Goal: Transaction & Acquisition: Purchase product/service

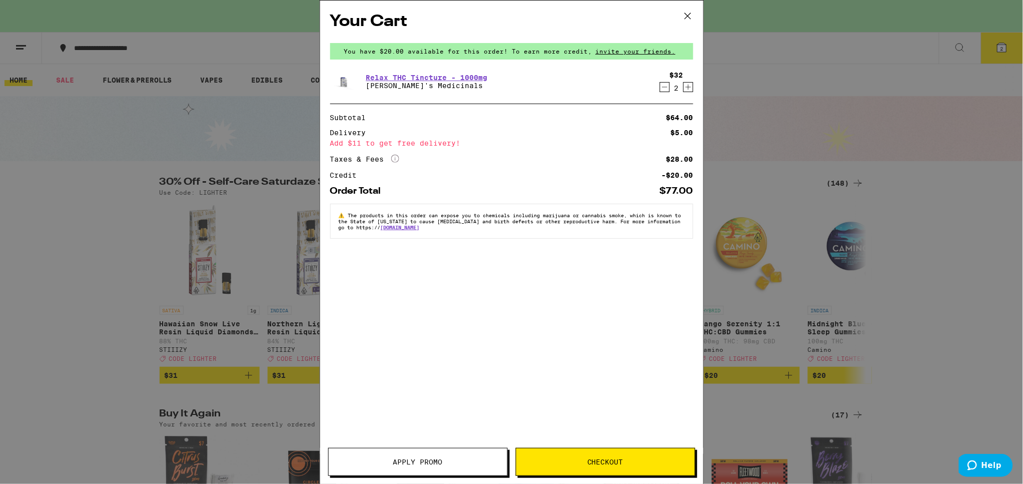
click at [687, 13] on icon at bounding box center [688, 16] width 15 height 15
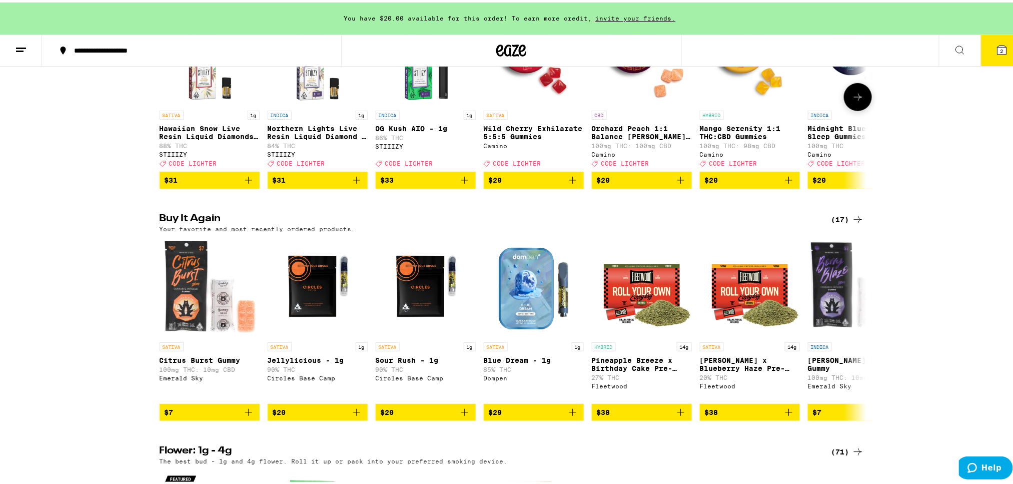
scroll to position [200, 0]
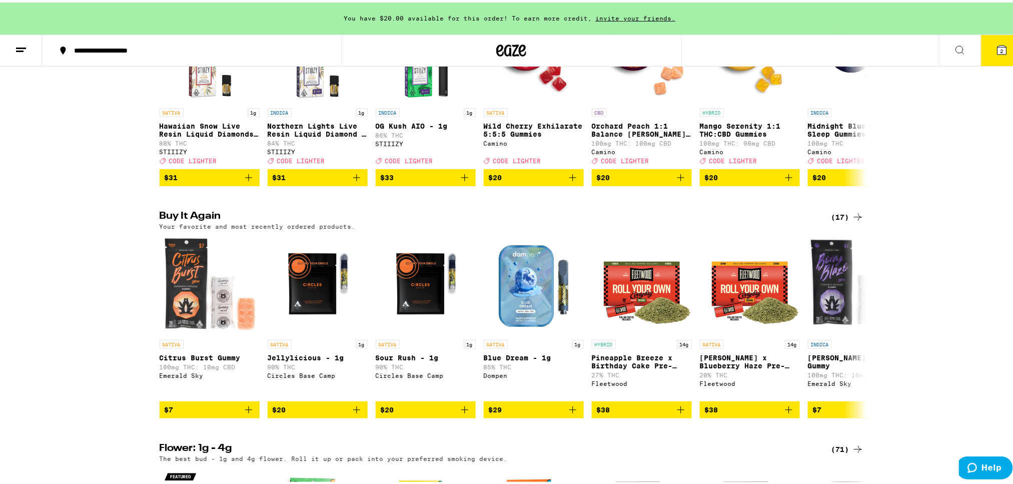
click at [852, 221] on icon at bounding box center [858, 215] width 12 height 12
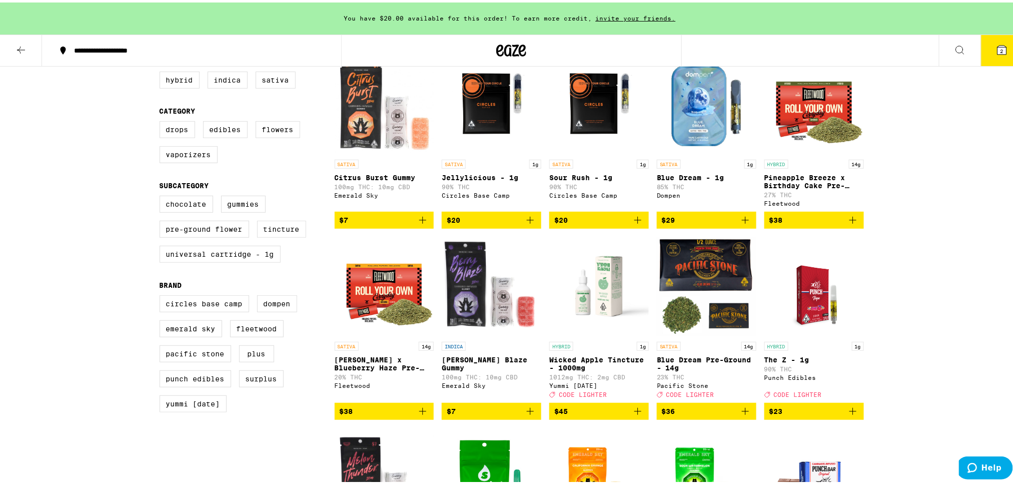
scroll to position [133, 0]
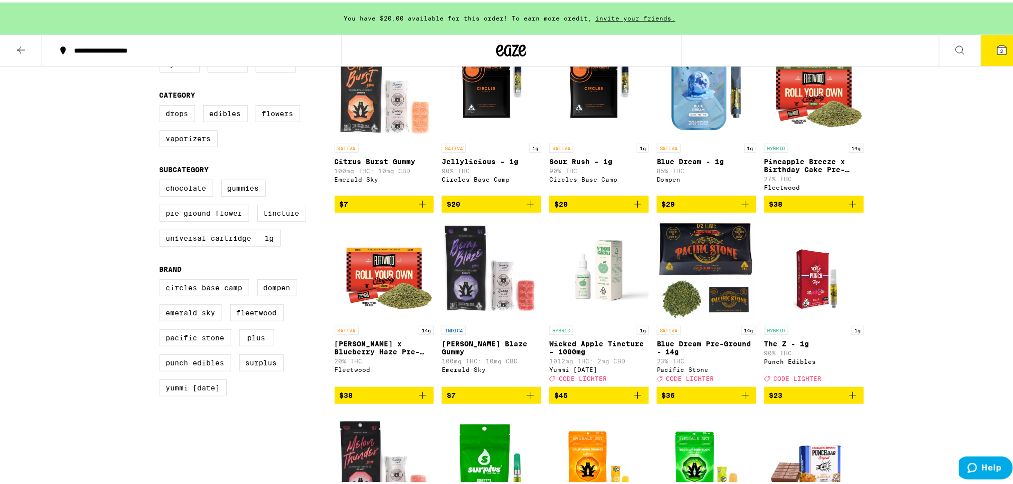
click at [743, 396] on icon "Add to bag" at bounding box center [745, 392] width 7 height 7
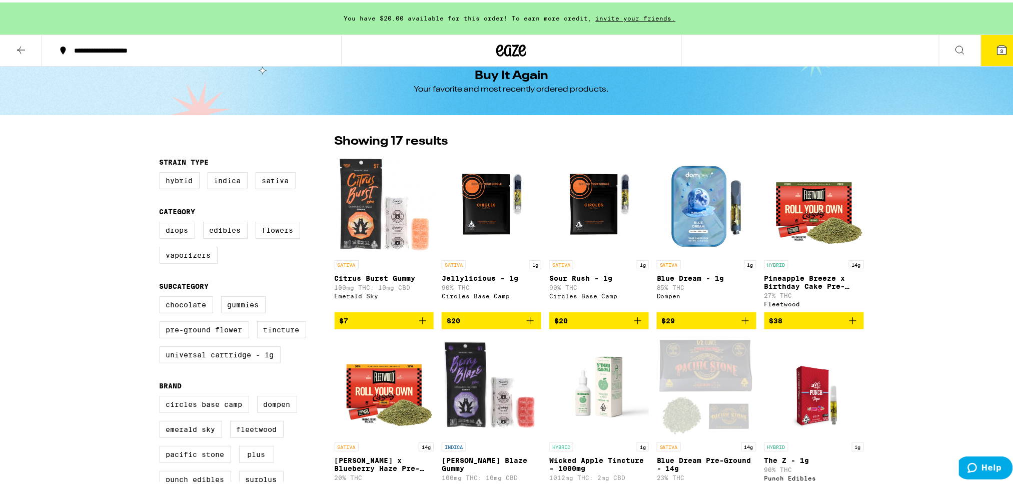
scroll to position [67, 0]
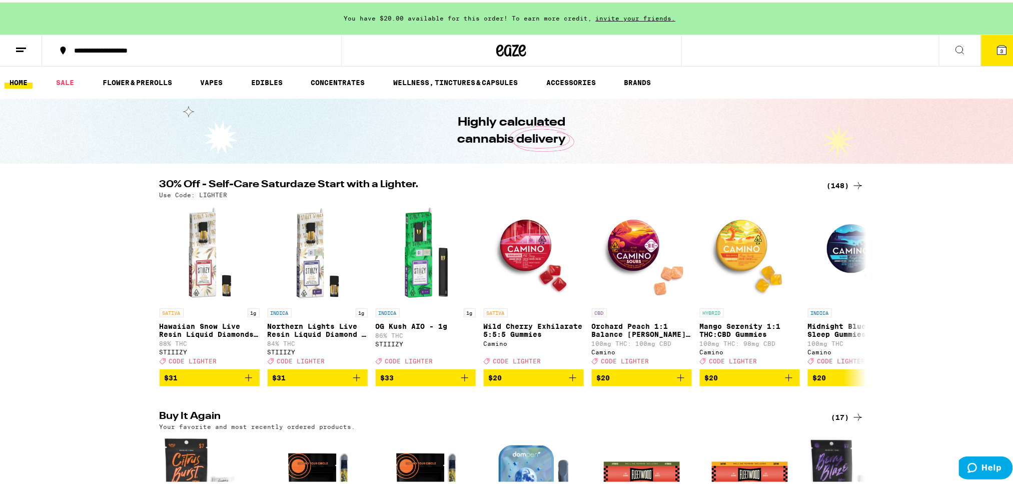
click at [835, 181] on div "(148)" at bounding box center [845, 183] width 37 height 12
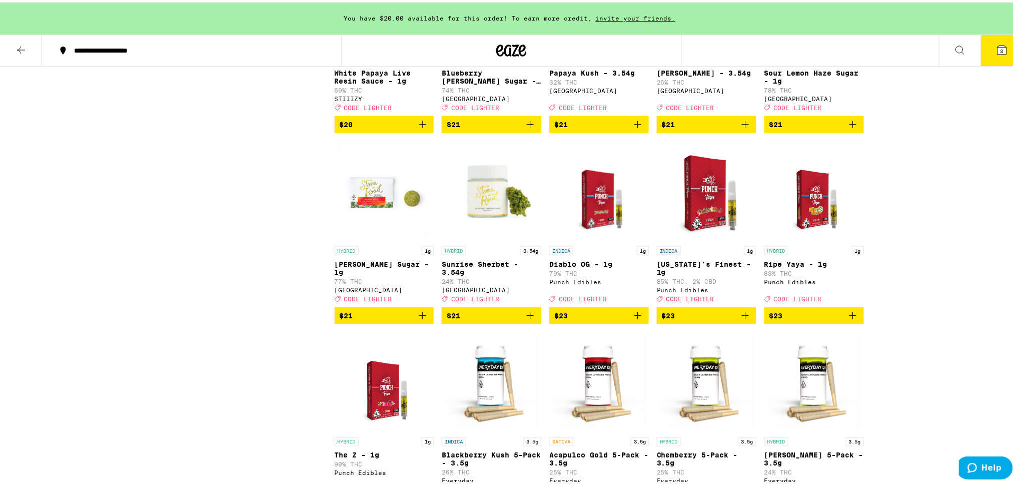
scroll to position [1935, 0]
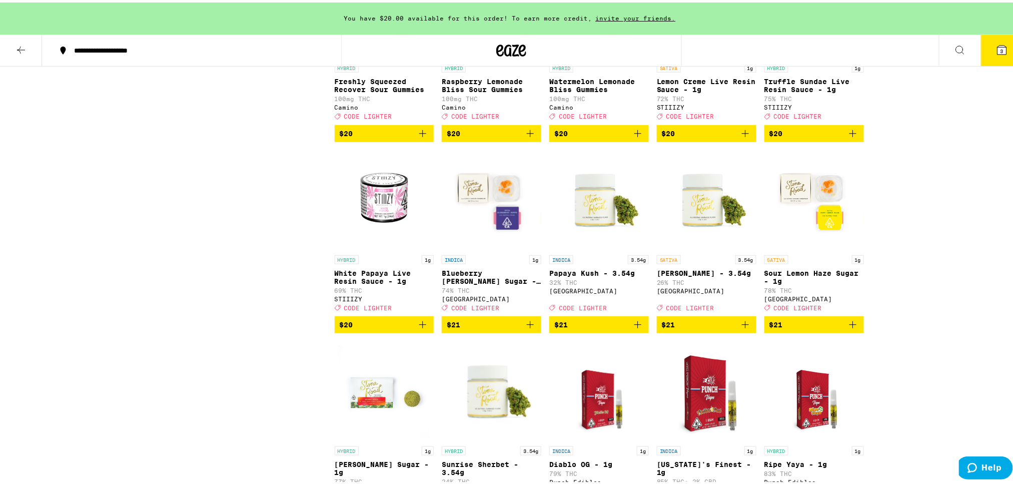
click at [501, 236] on img "Open page for Blueberry Runtz Sugar - 1g from Stone Road" at bounding box center [492, 198] width 100 height 100
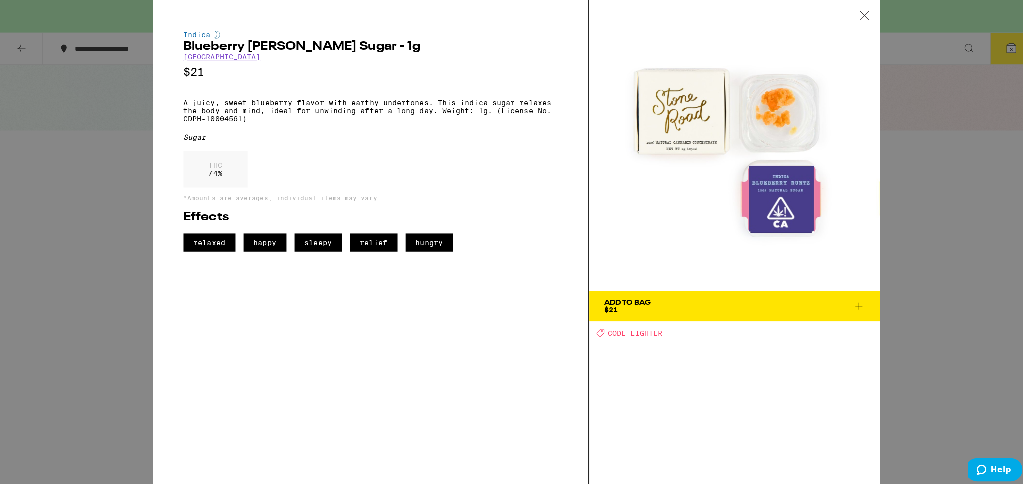
scroll to position [1935, 0]
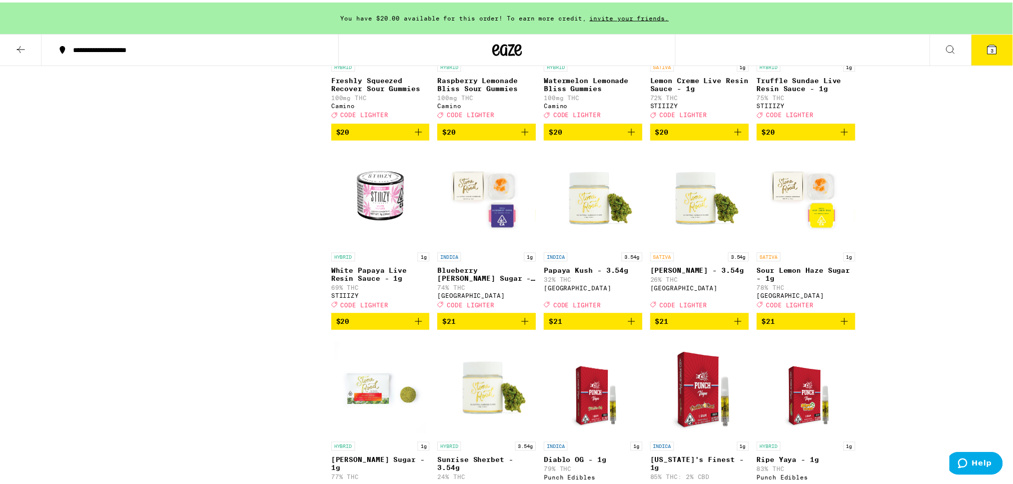
scroll to position [1979, 0]
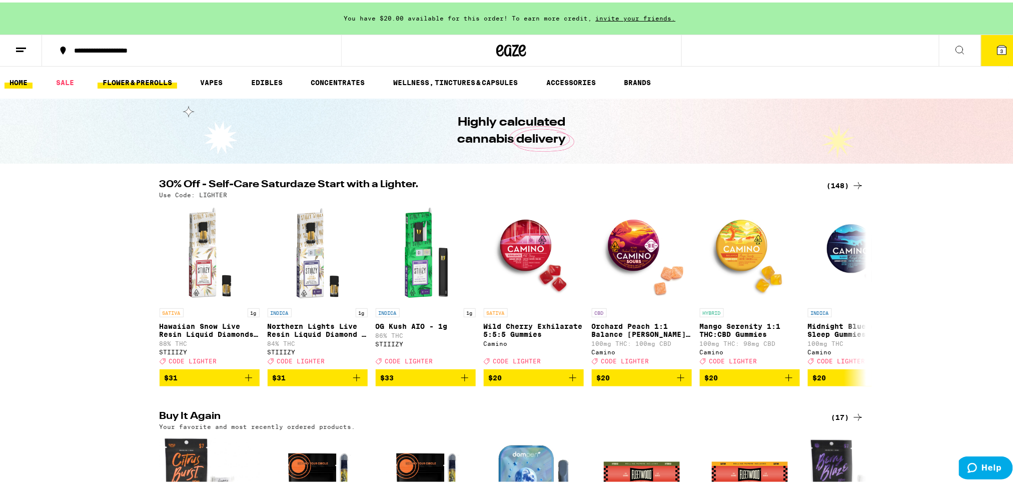
click at [166, 82] on link "FLOWER & PREROLLS" at bounding box center [138, 80] width 80 height 12
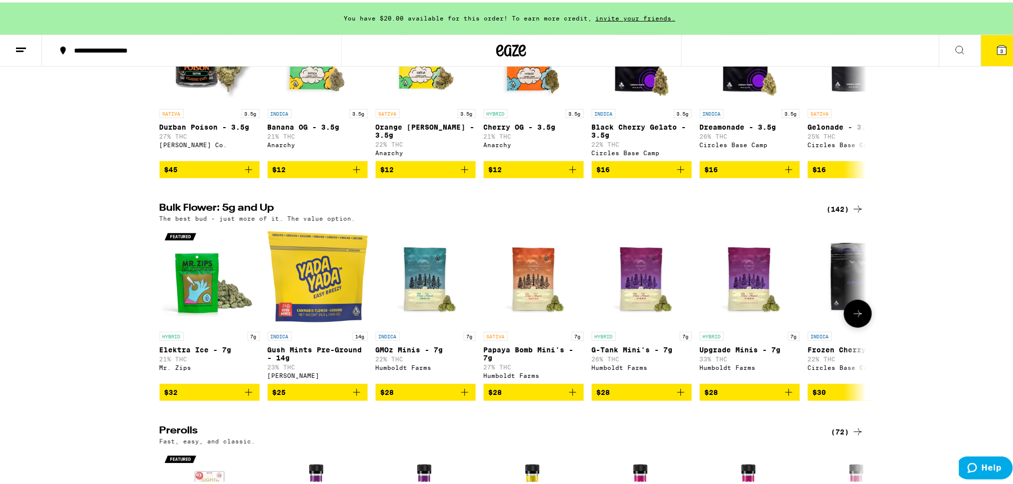
scroll to position [200, 0]
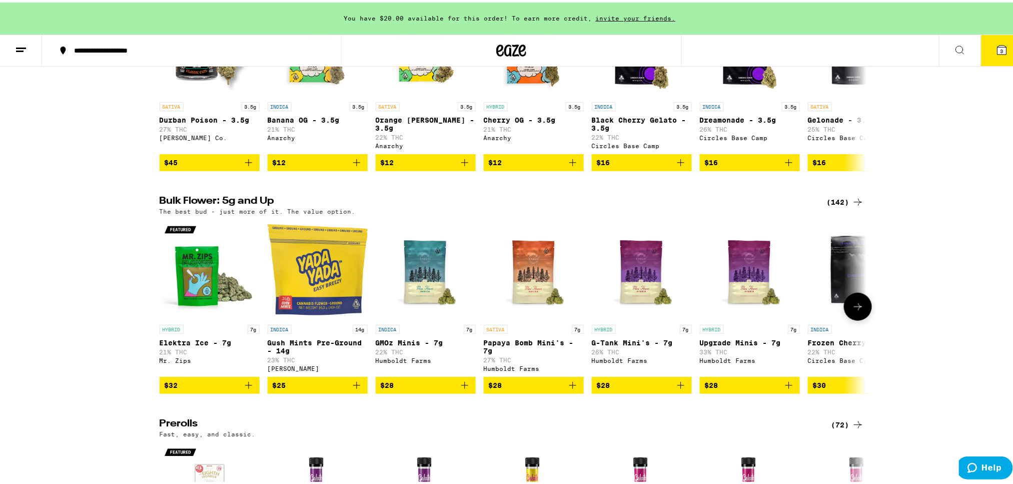
click at [853, 310] on icon at bounding box center [858, 304] width 12 height 12
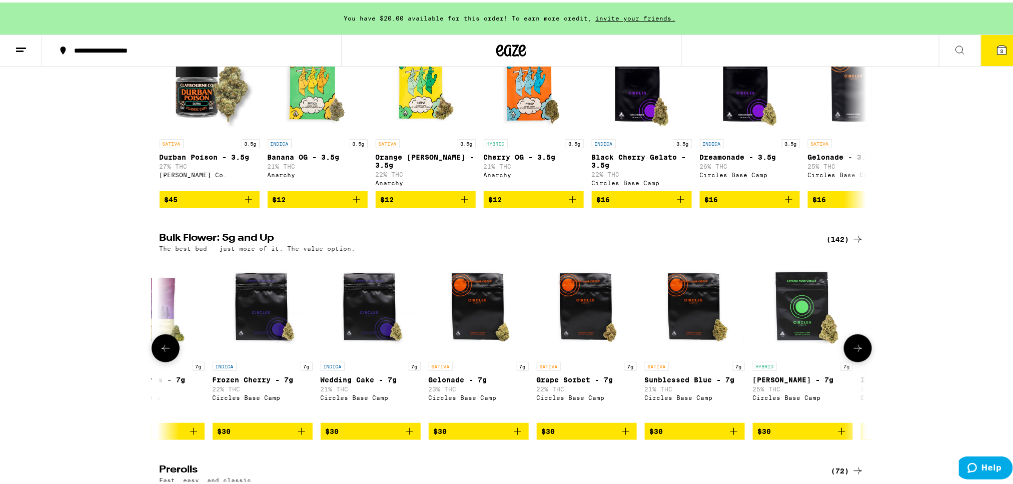
scroll to position [133, 0]
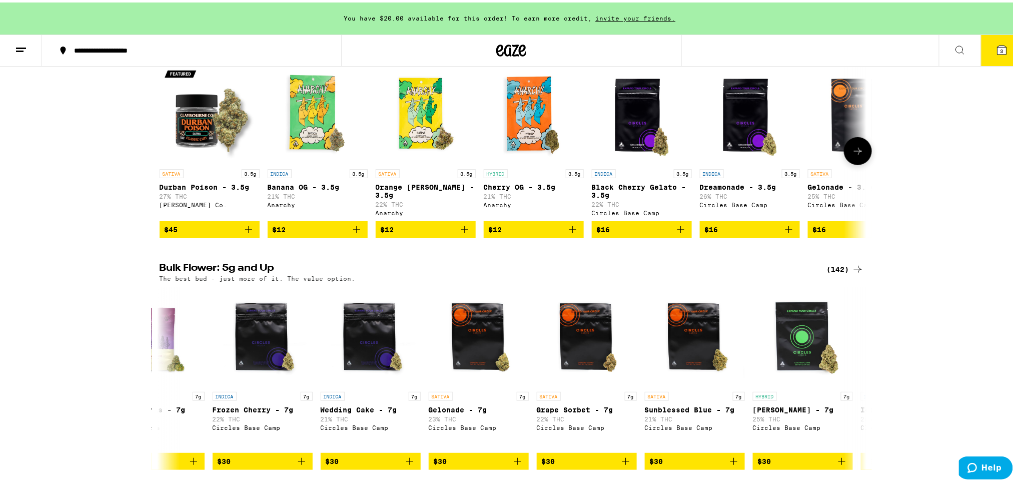
click at [853, 148] on icon at bounding box center [858, 149] width 12 height 12
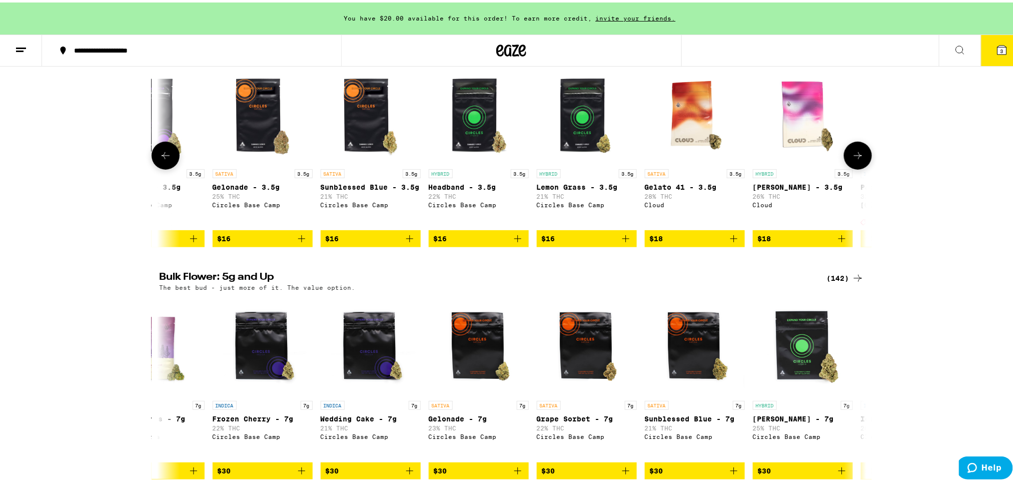
click at [853, 148] on button at bounding box center [858, 153] width 28 height 28
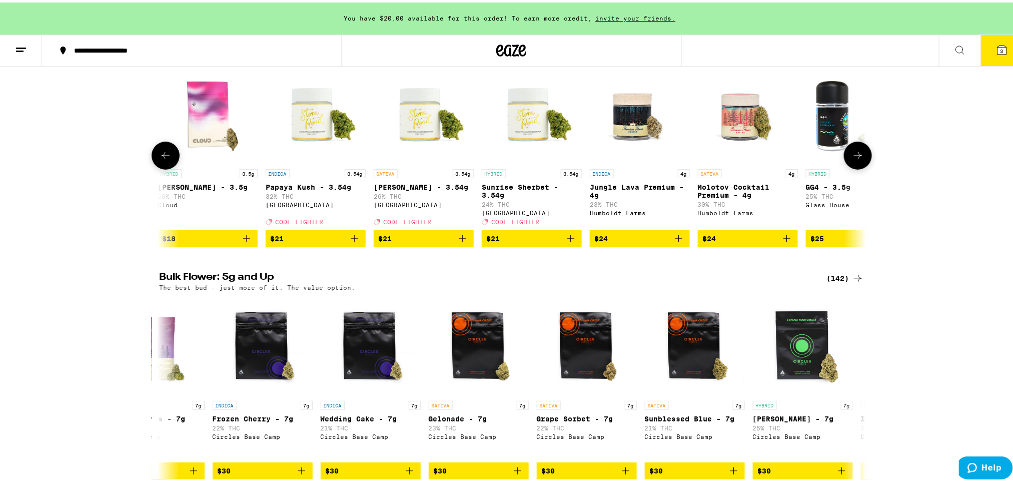
click at [853, 148] on button at bounding box center [858, 153] width 28 height 28
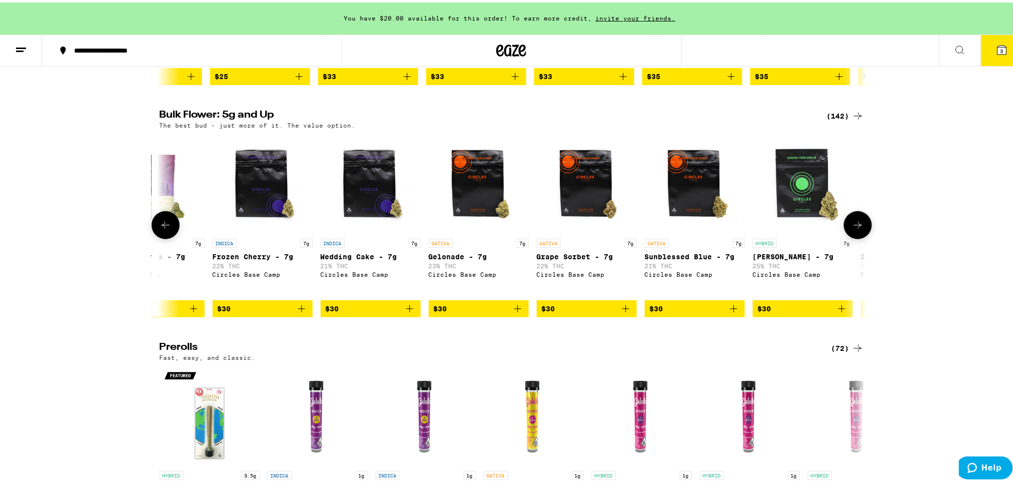
scroll to position [333, 0]
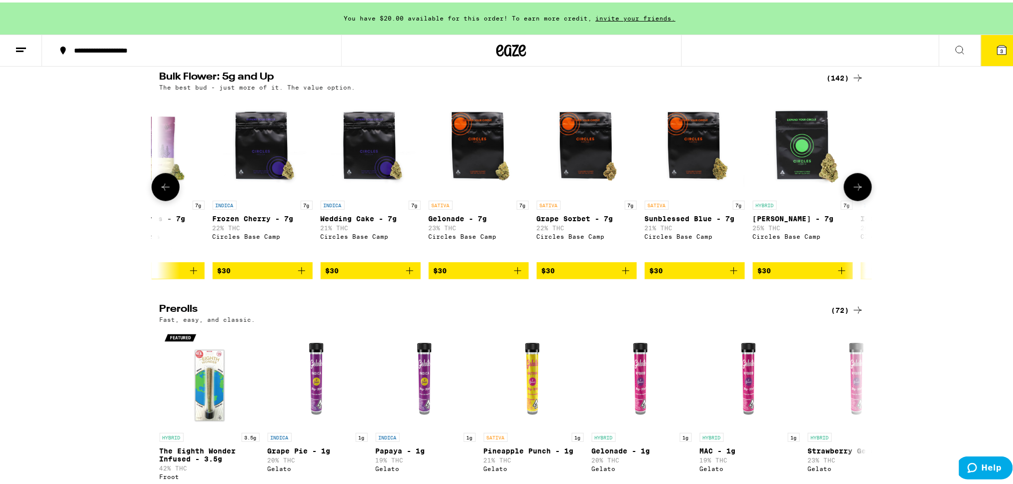
click at [862, 195] on button at bounding box center [858, 185] width 28 height 28
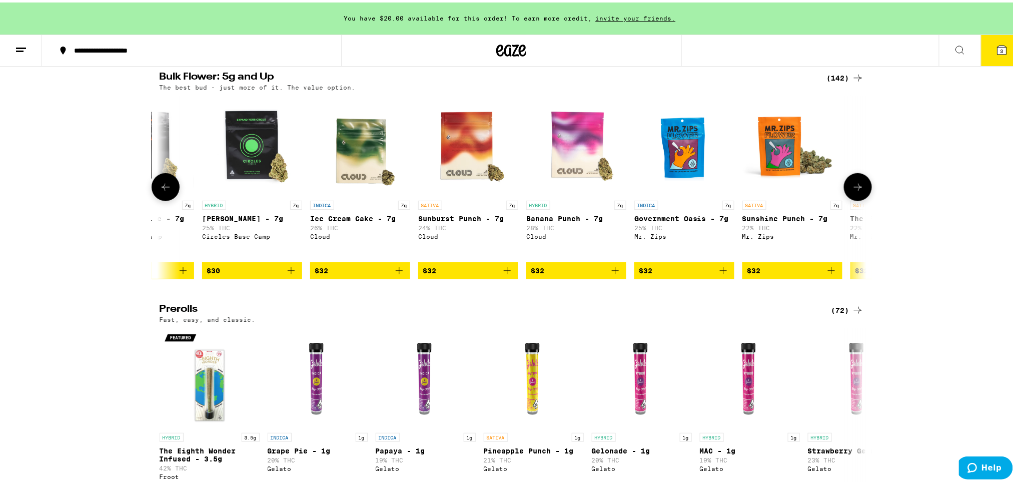
scroll to position [0, 1191]
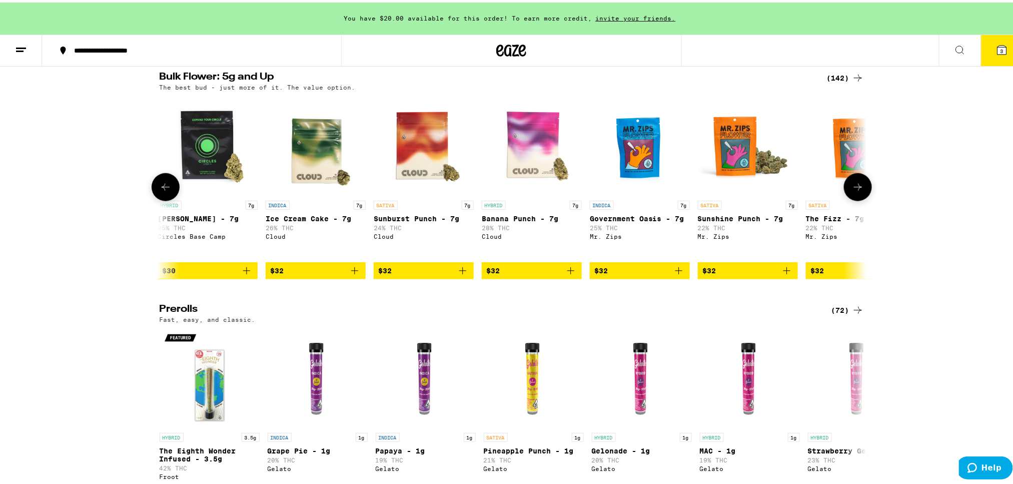
click at [166, 189] on button at bounding box center [166, 185] width 28 height 28
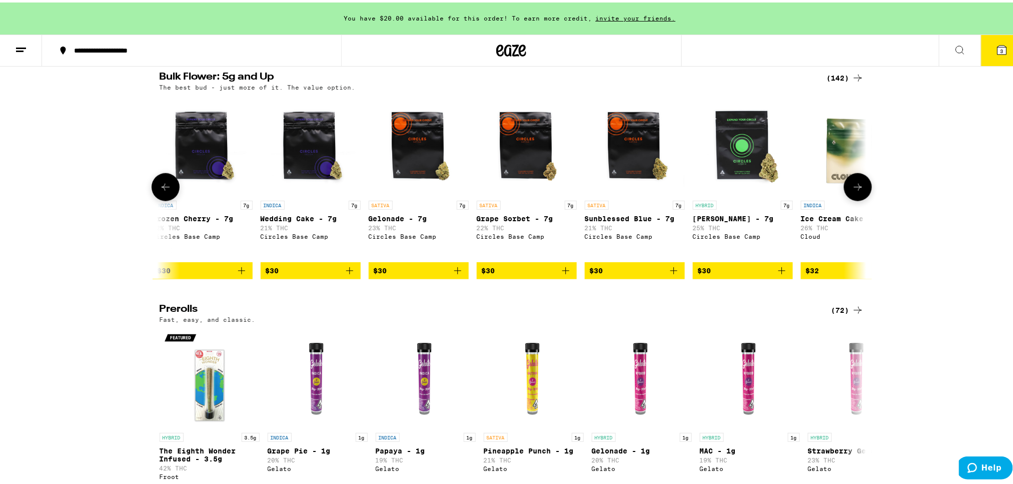
scroll to position [0, 596]
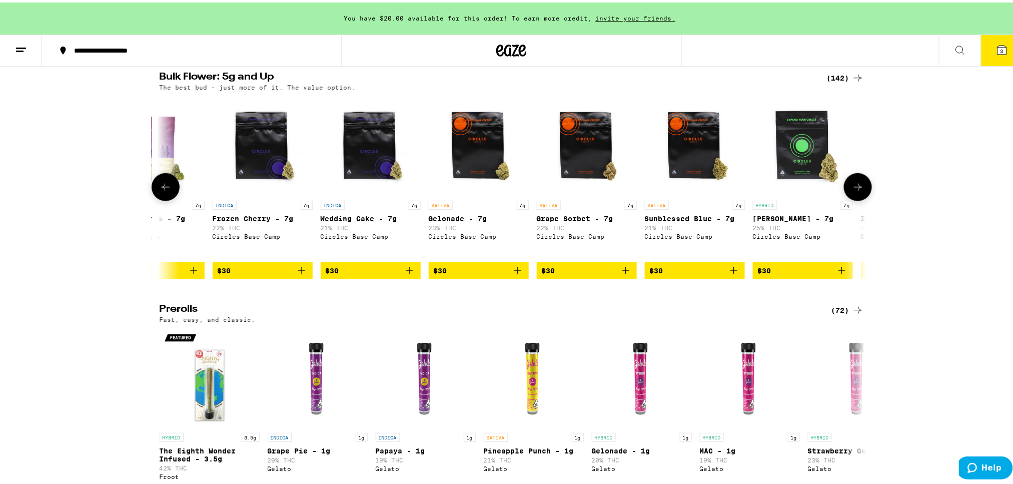
click at [163, 191] on icon at bounding box center [166, 185] width 12 height 12
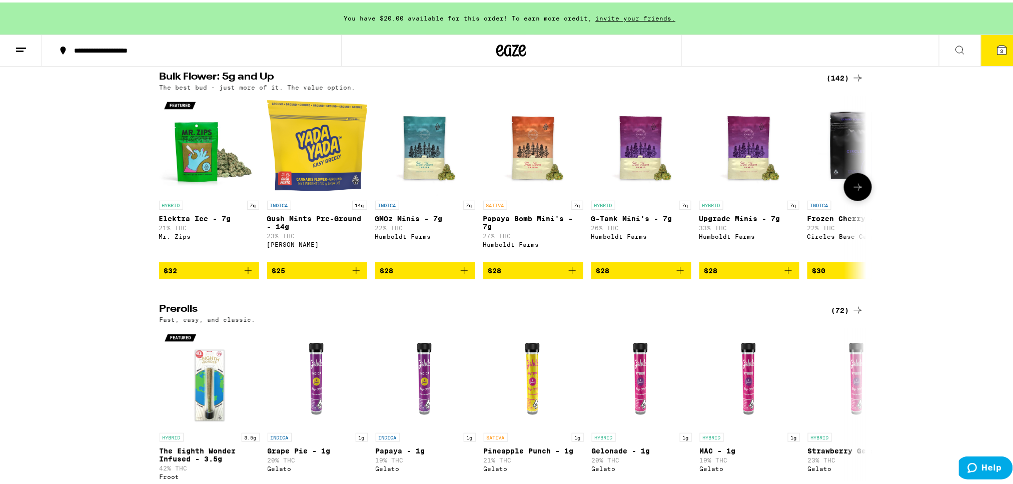
scroll to position [0, 0]
click at [854, 191] on icon at bounding box center [858, 185] width 12 height 12
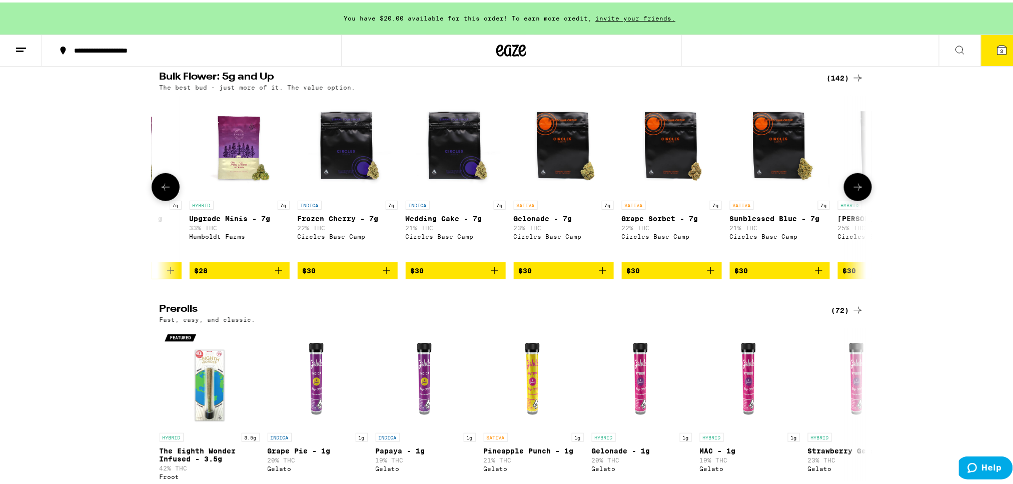
click at [853, 191] on icon at bounding box center [858, 185] width 12 height 12
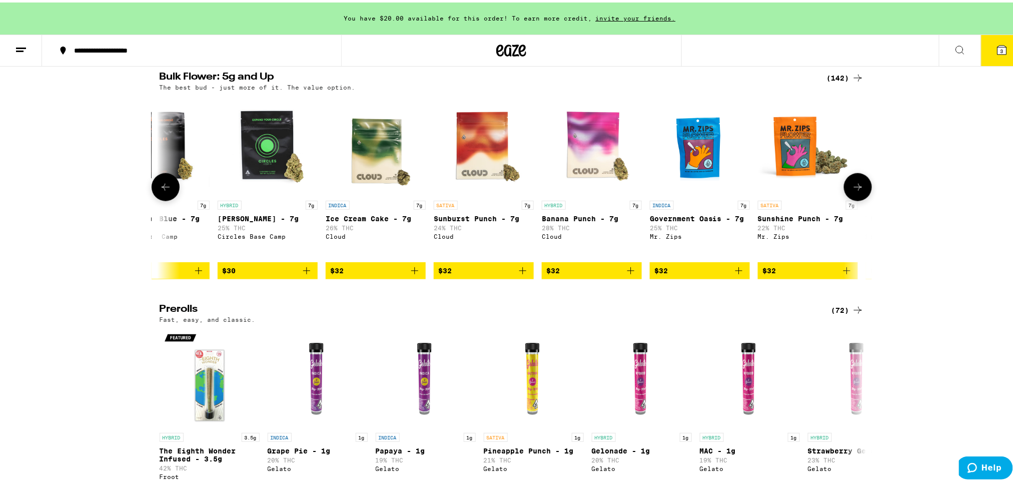
click at [852, 191] on icon at bounding box center [858, 185] width 12 height 12
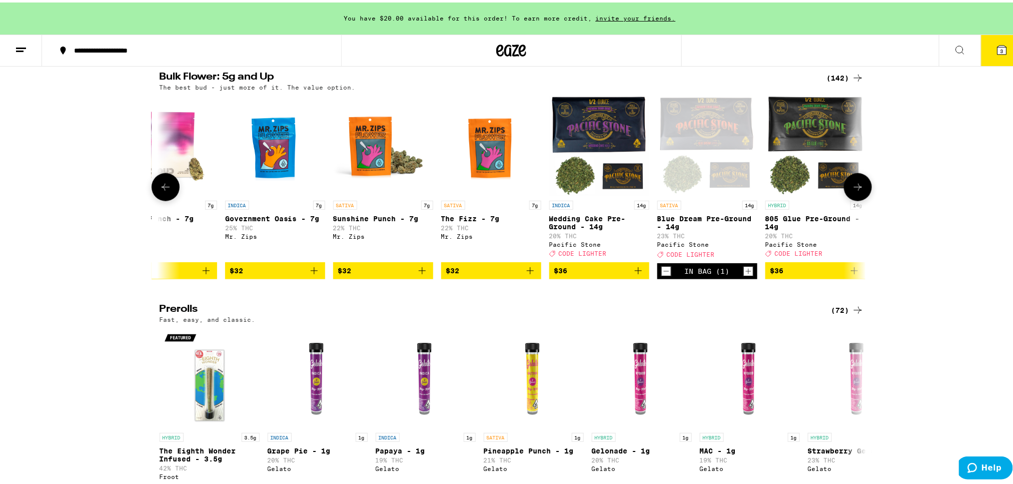
scroll to position [0, 1726]
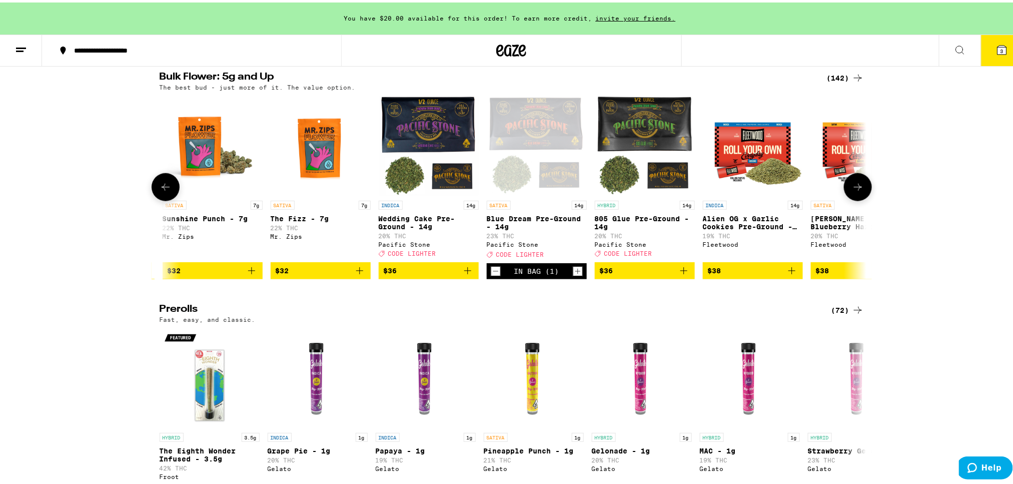
click at [491, 275] on icon "Decrement" at bounding box center [495, 269] width 9 height 12
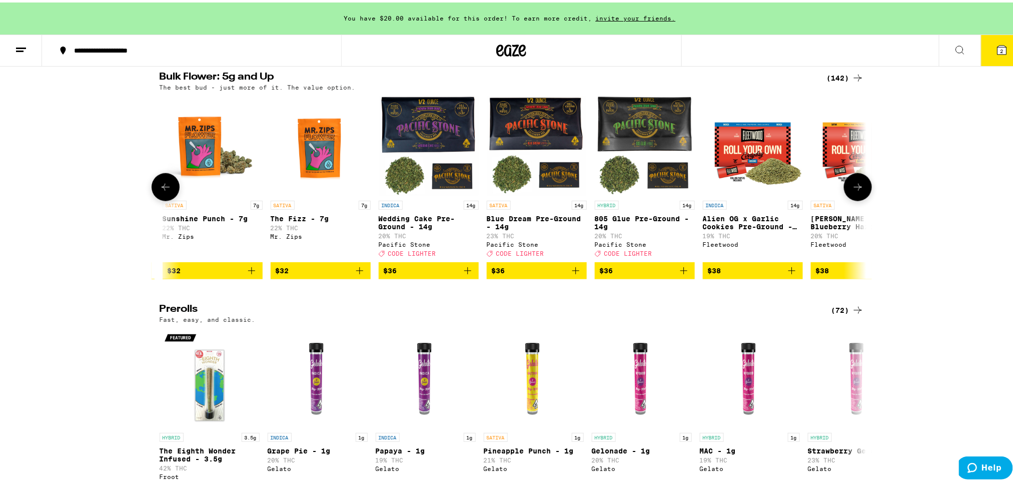
click at [153, 193] on button at bounding box center [166, 185] width 28 height 28
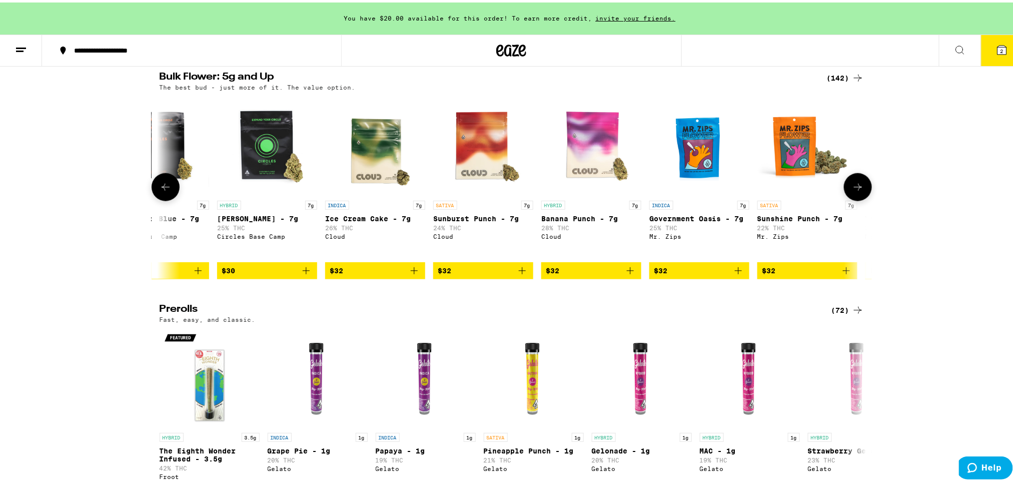
click at [161, 191] on icon at bounding box center [166, 185] width 12 height 12
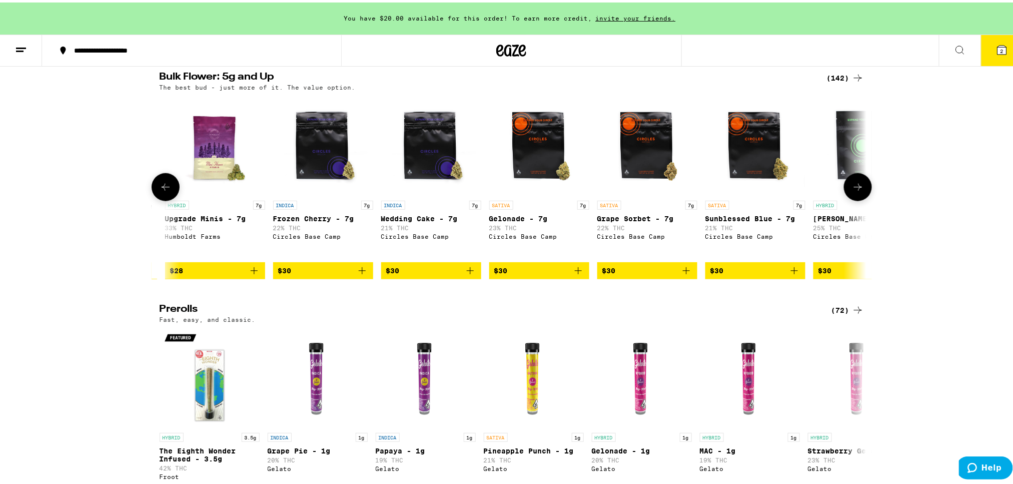
click at [161, 191] on icon at bounding box center [166, 185] width 12 height 12
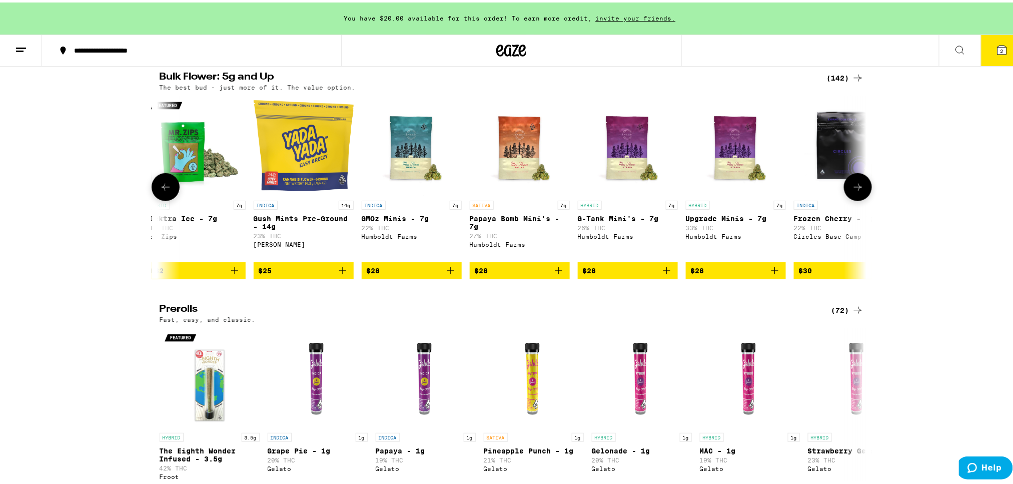
scroll to position [0, 0]
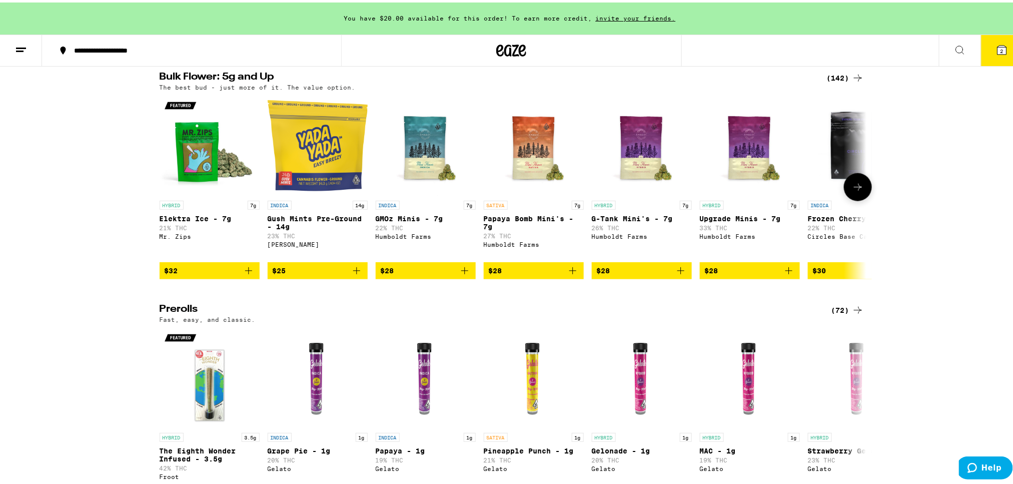
click at [353, 274] on icon "Add to bag" at bounding box center [357, 268] width 12 height 12
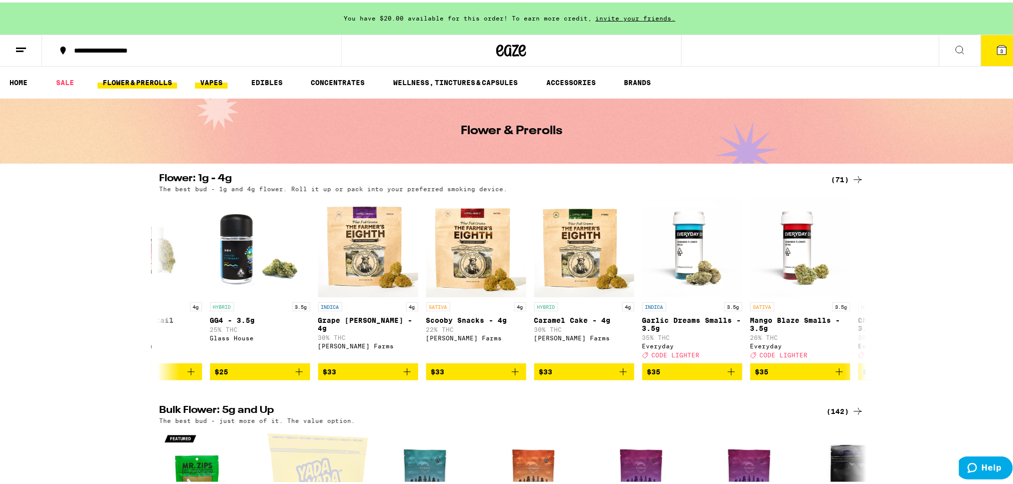
click at [215, 84] on link "VAPES" at bounding box center [211, 80] width 33 height 12
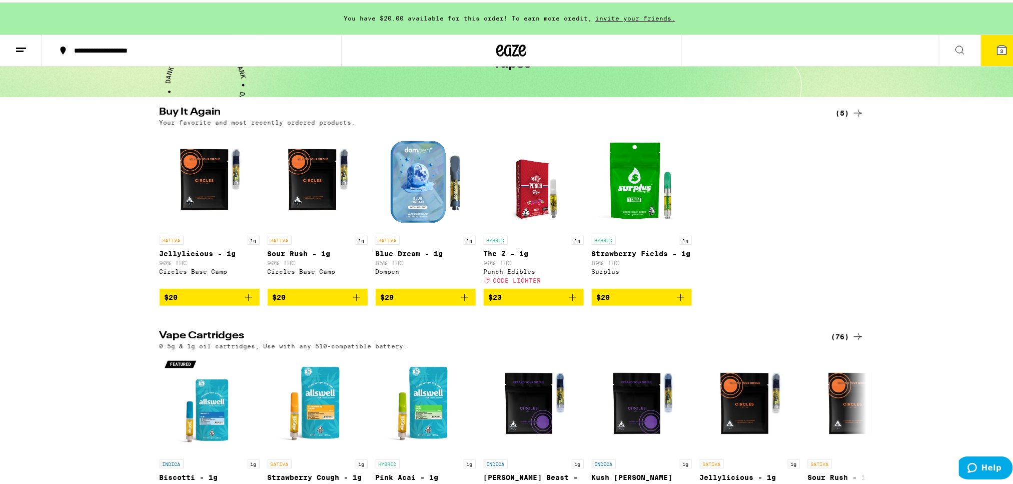
scroll to position [200, 0]
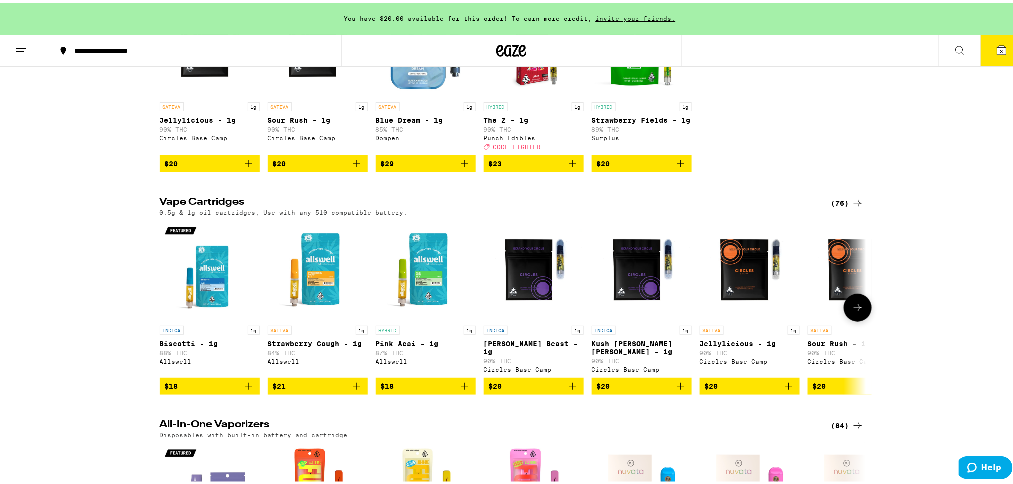
click at [852, 311] on icon at bounding box center [858, 305] width 12 height 12
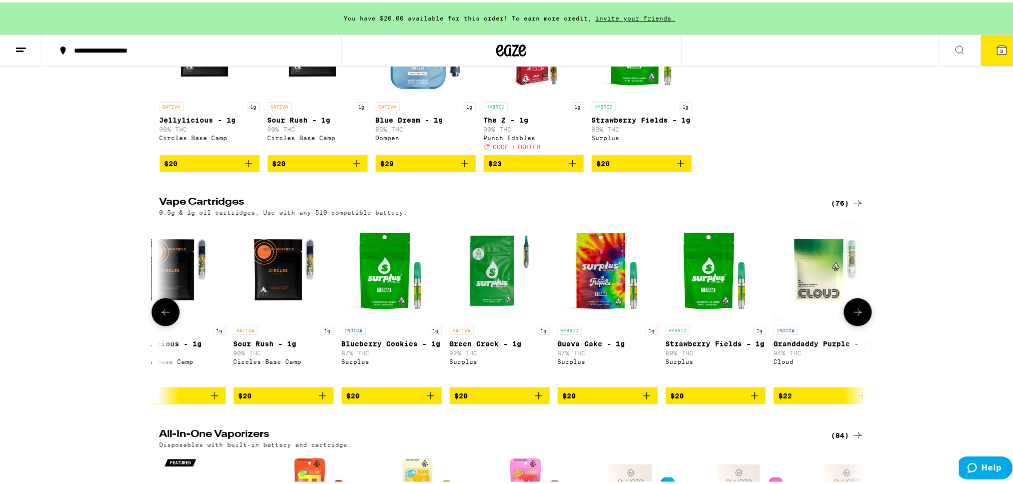
scroll to position [0, 596]
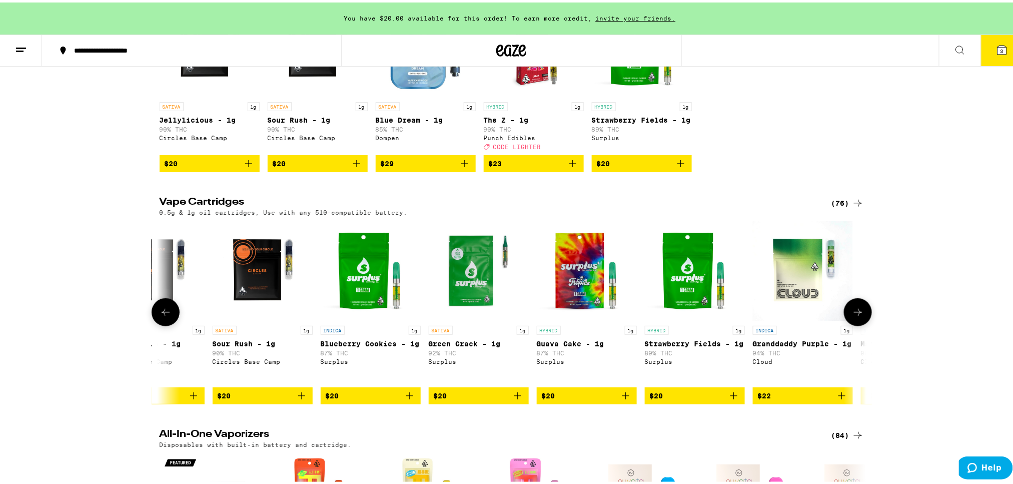
click at [852, 311] on icon at bounding box center [858, 310] width 12 height 12
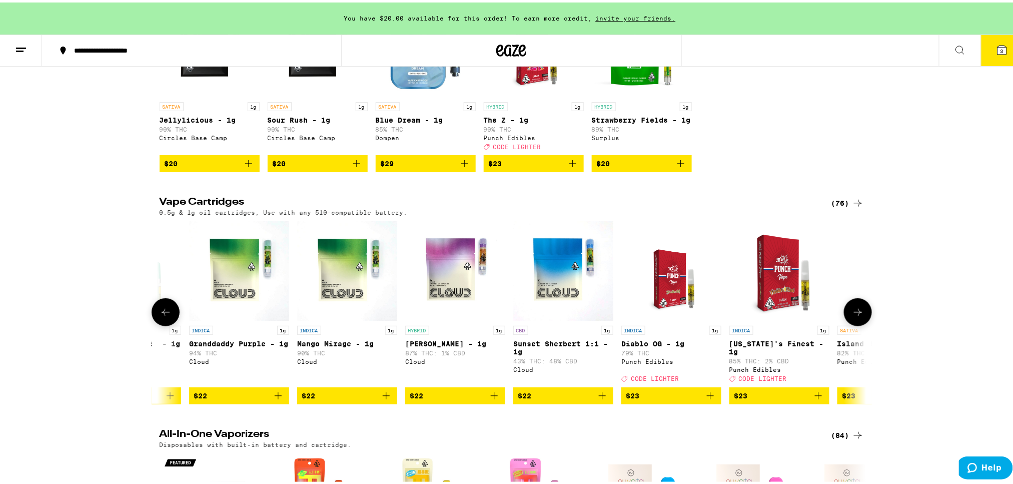
scroll to position [0, 1191]
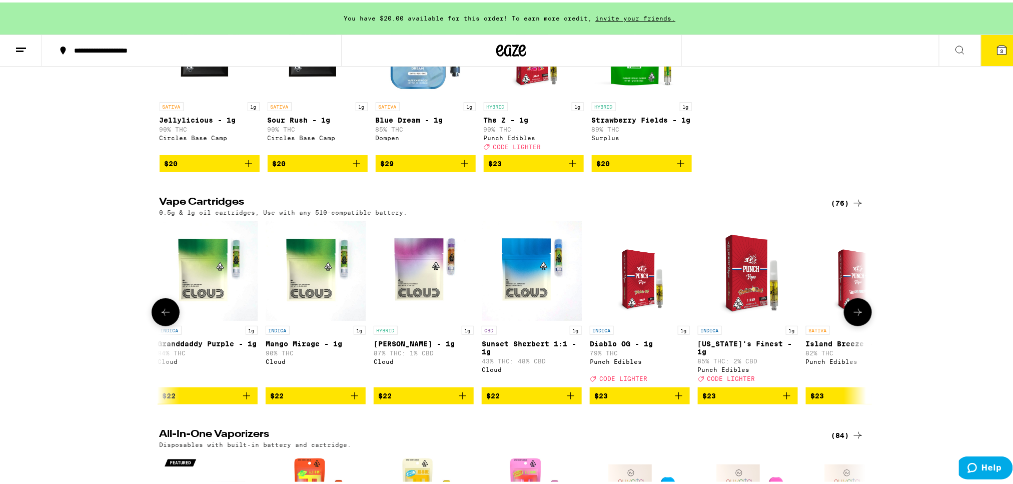
click at [850, 311] on button at bounding box center [858, 310] width 28 height 28
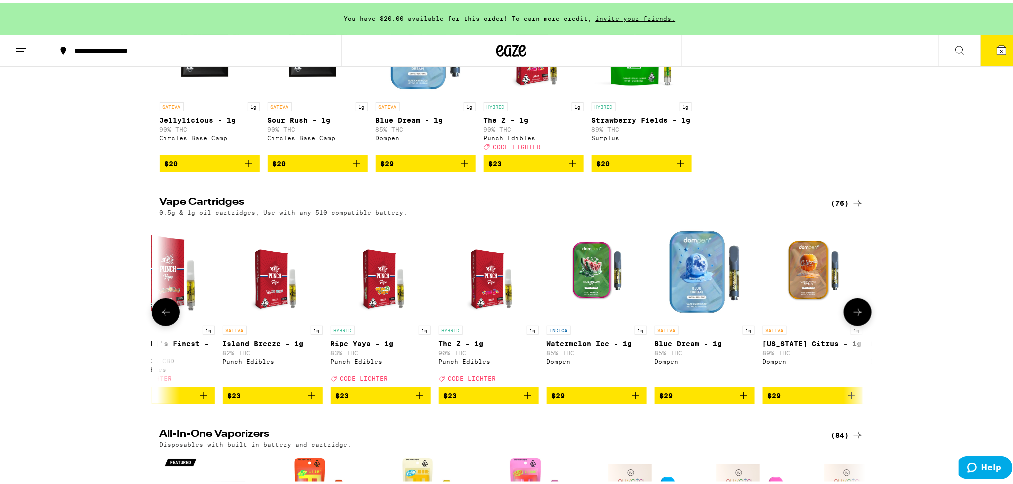
scroll to position [0, 1787]
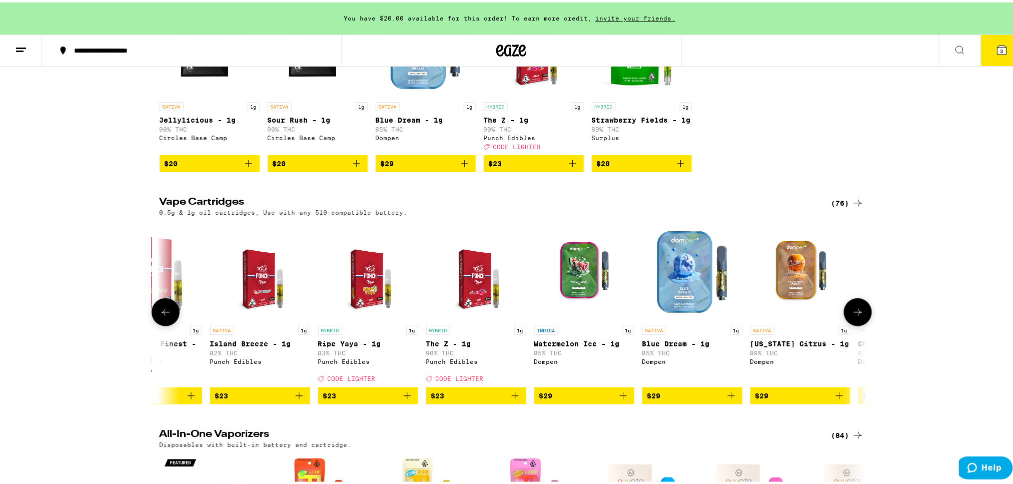
click at [850, 311] on button at bounding box center [858, 310] width 28 height 28
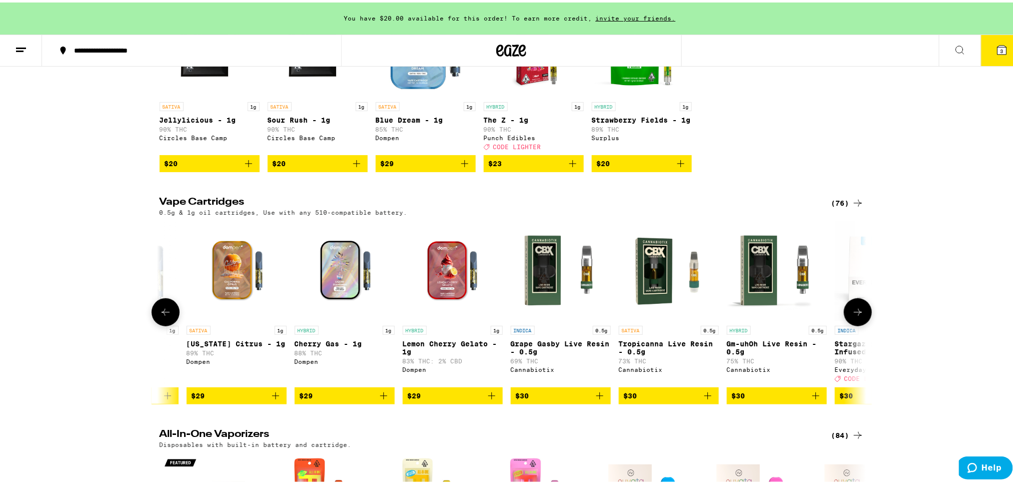
scroll to position [0, 2383]
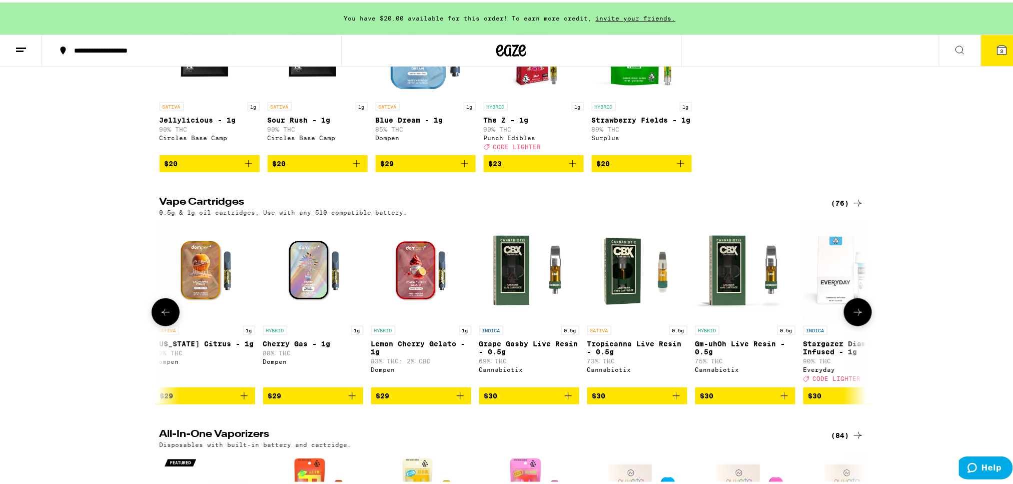
click at [850, 311] on button at bounding box center [858, 310] width 28 height 28
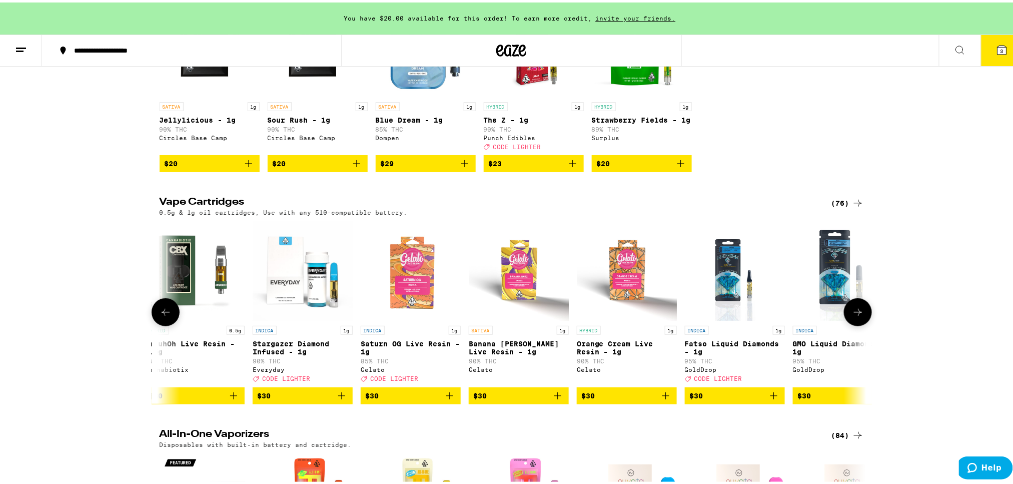
scroll to position [0, 2979]
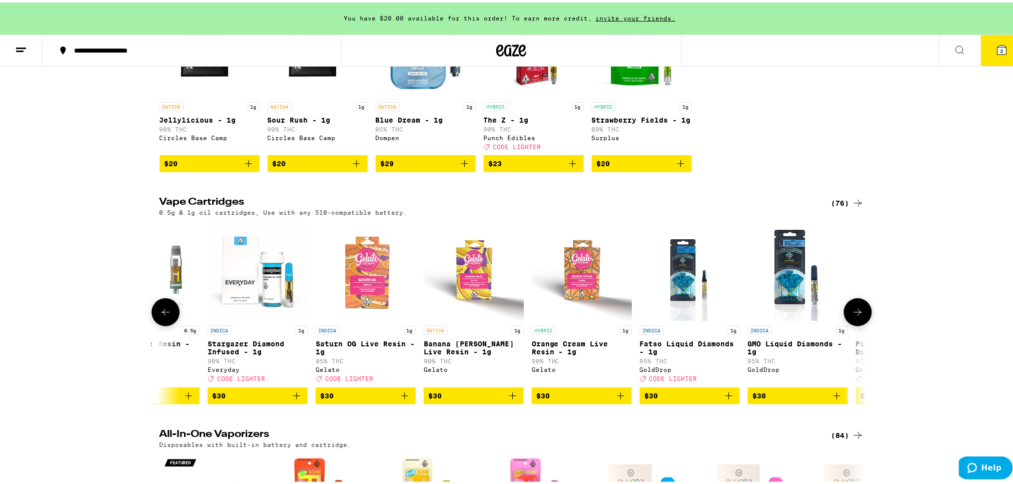
click at [850, 311] on button at bounding box center [858, 310] width 28 height 28
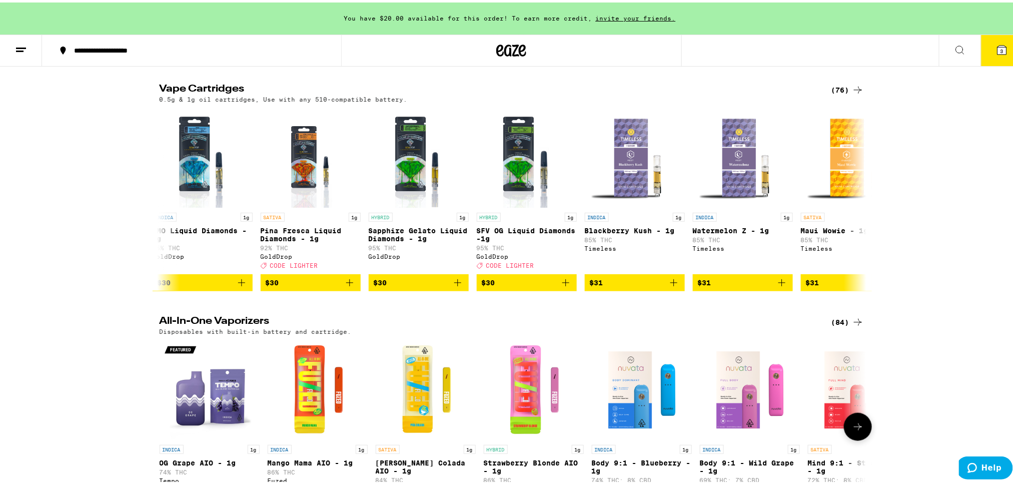
scroll to position [0, 0]
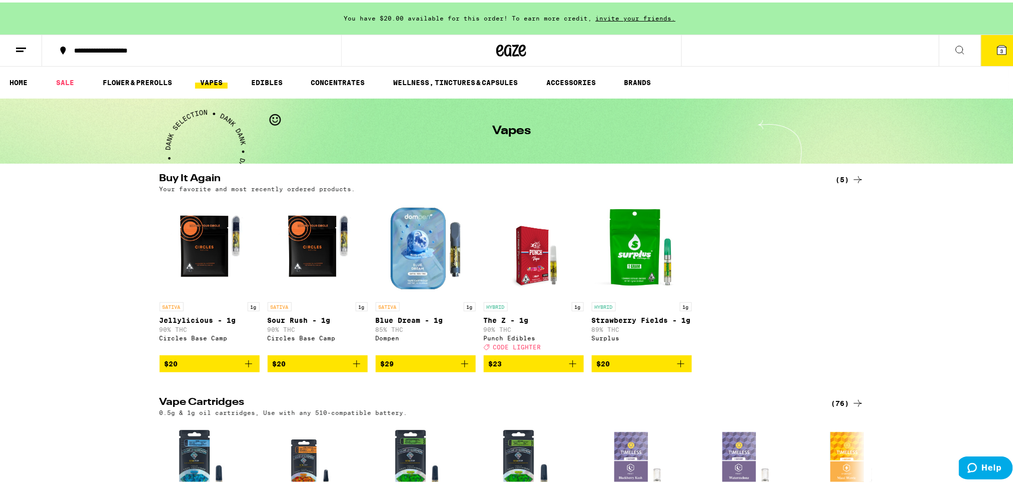
click at [984, 52] on button "3" at bounding box center [1002, 48] width 42 height 31
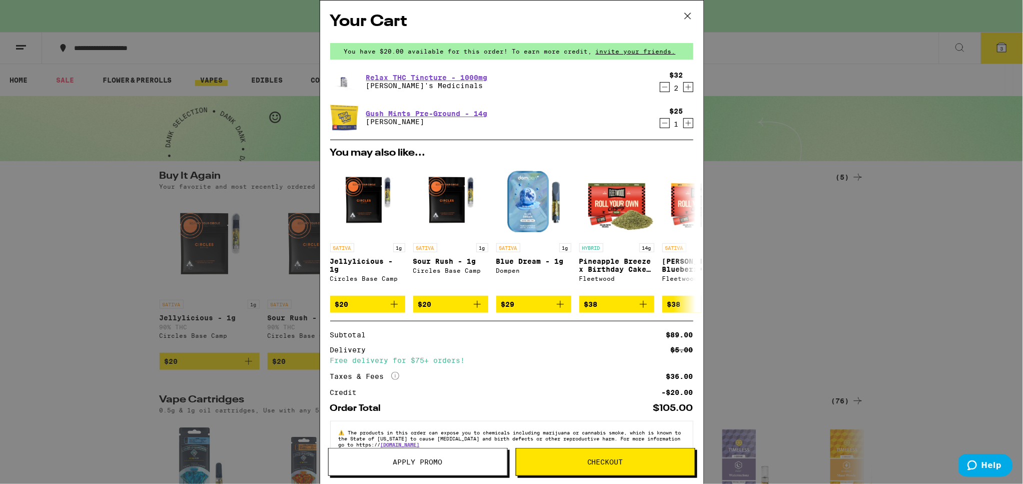
click at [436, 463] on span "Apply Promo" at bounding box center [418, 461] width 50 height 7
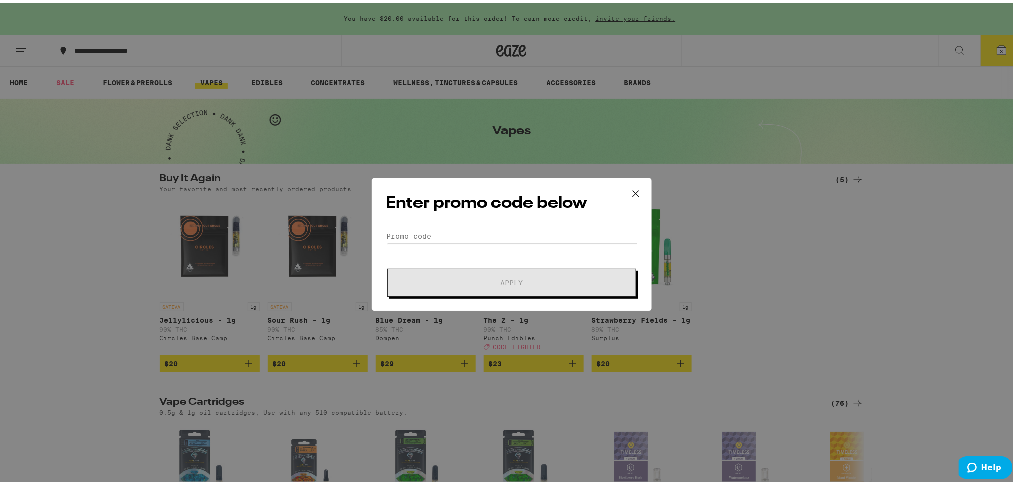
click at [446, 230] on input "Promo Code" at bounding box center [511, 233] width 251 height 15
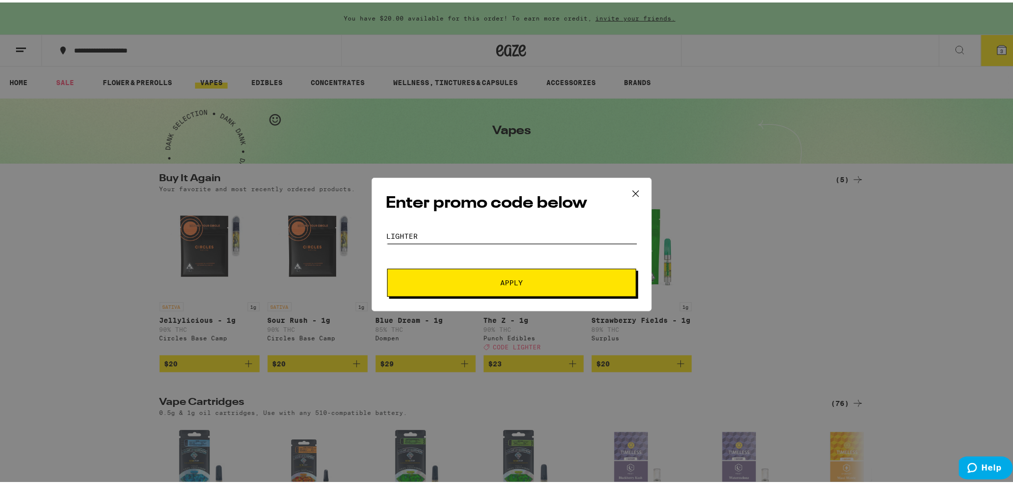
type input "LIGHTER"
click at [495, 274] on button "Apply" at bounding box center [511, 280] width 249 height 28
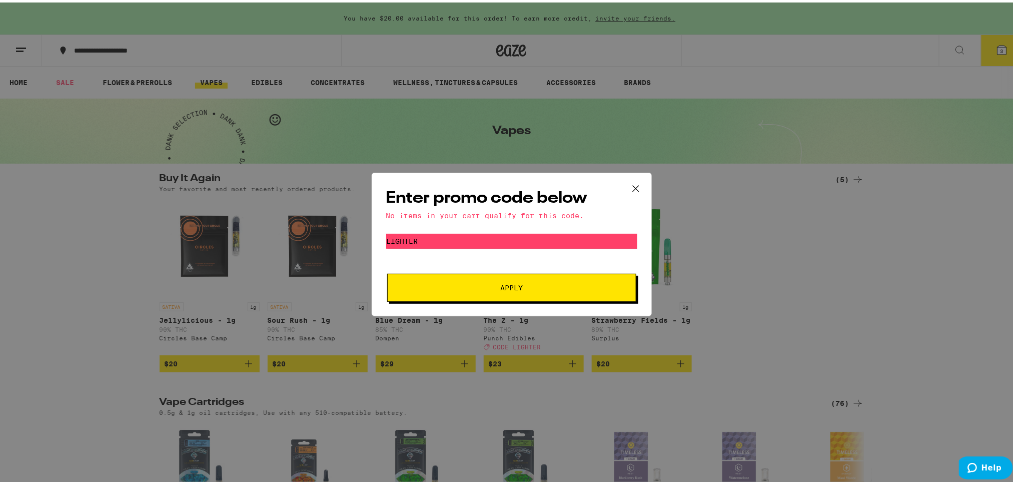
click at [633, 189] on icon at bounding box center [636, 186] width 15 height 15
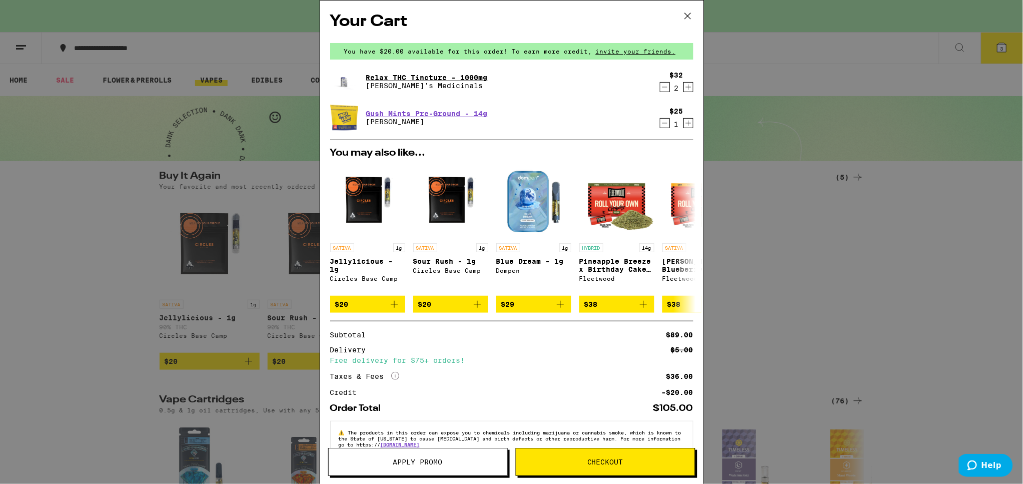
click at [415, 74] on link "Relax THC Tincture - 1000mg" at bounding box center [427, 78] width 122 height 8
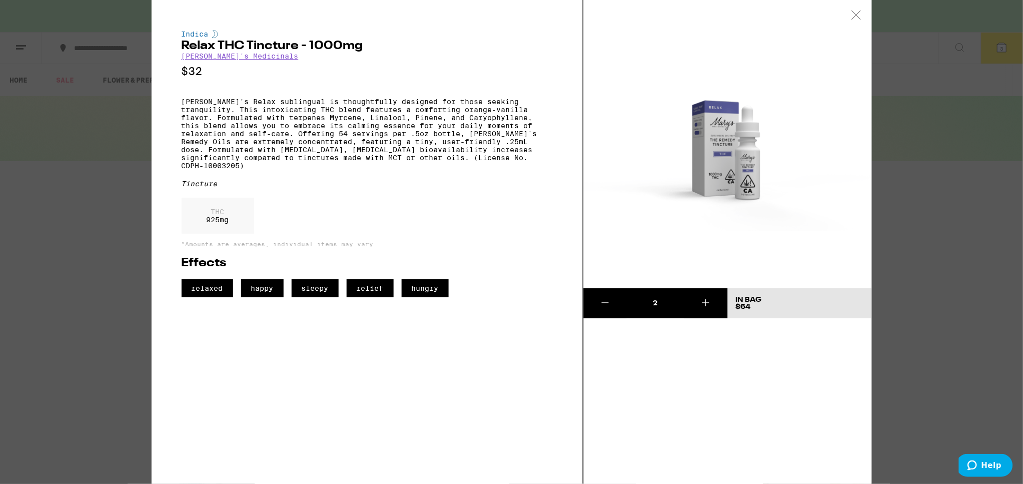
click at [603, 301] on icon at bounding box center [606, 303] width 12 height 12
click at [763, 303] on div "Update Bag" at bounding box center [759, 299] width 47 height 7
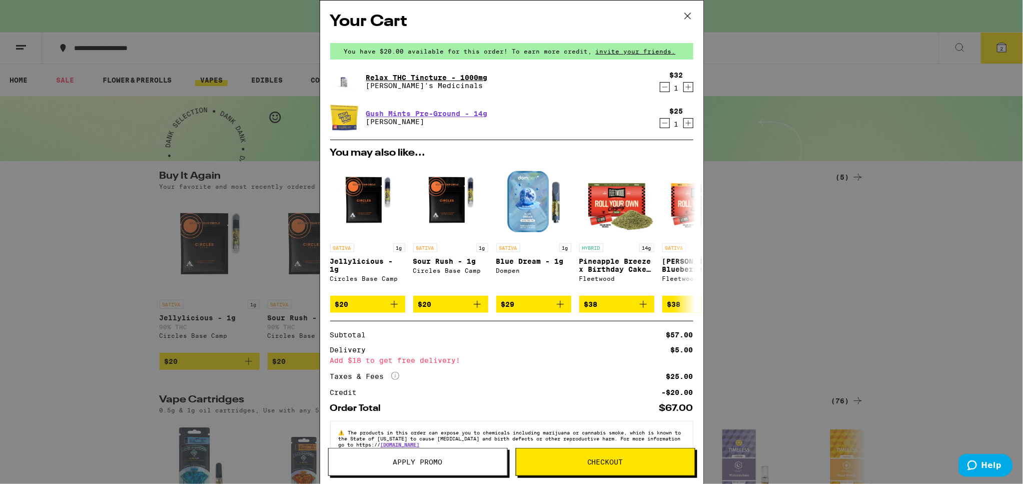
click at [415, 76] on link "Relax THC Tincture - 1000mg" at bounding box center [427, 78] width 122 height 8
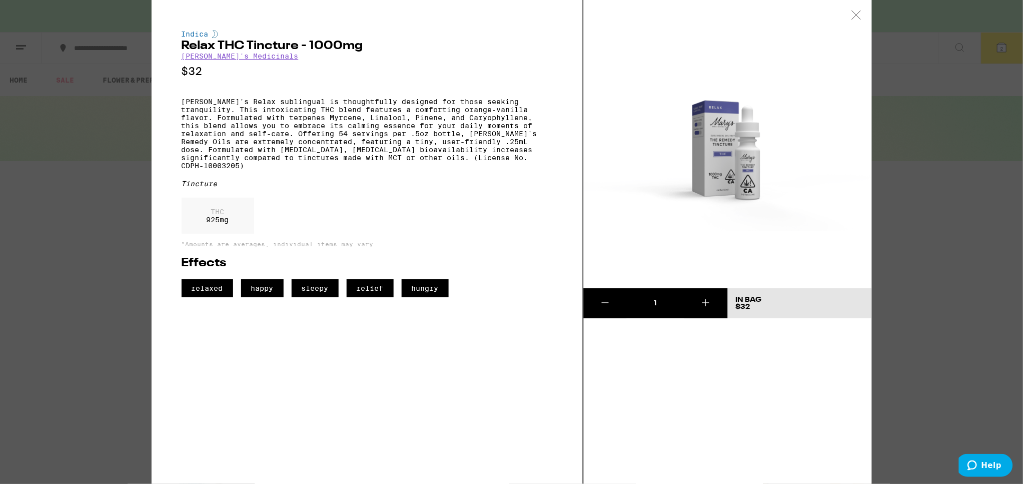
click at [212, 58] on link "[PERSON_NAME]'s Medicinals" at bounding box center [240, 56] width 117 height 8
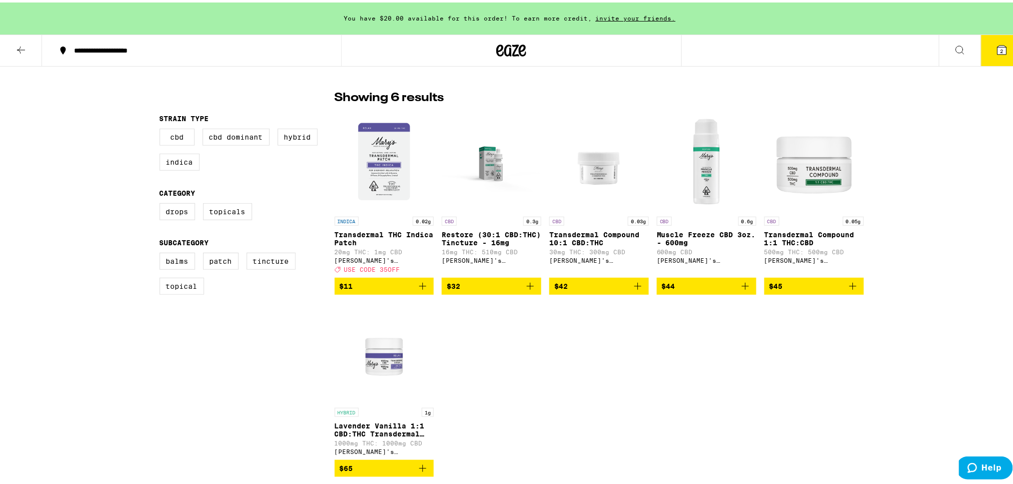
scroll to position [67, 0]
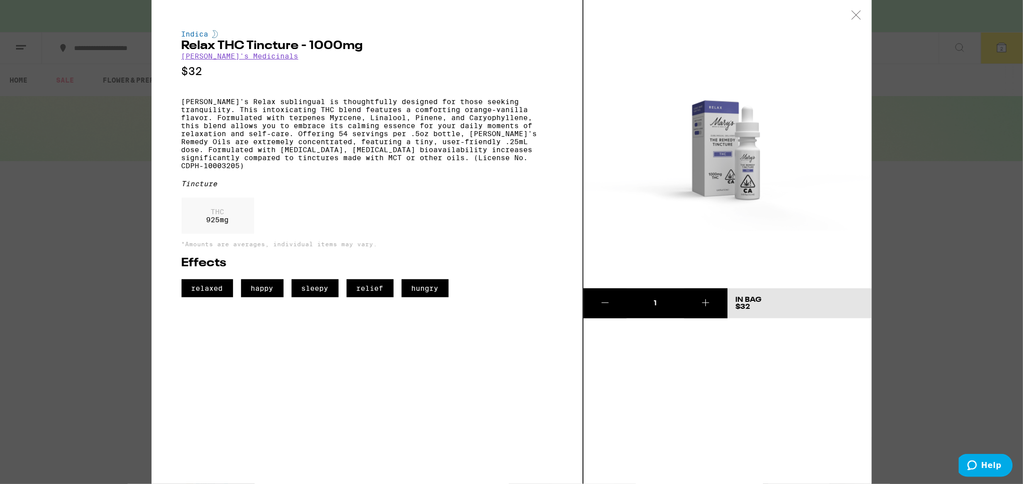
click at [857, 17] on icon at bounding box center [857, 15] width 10 height 9
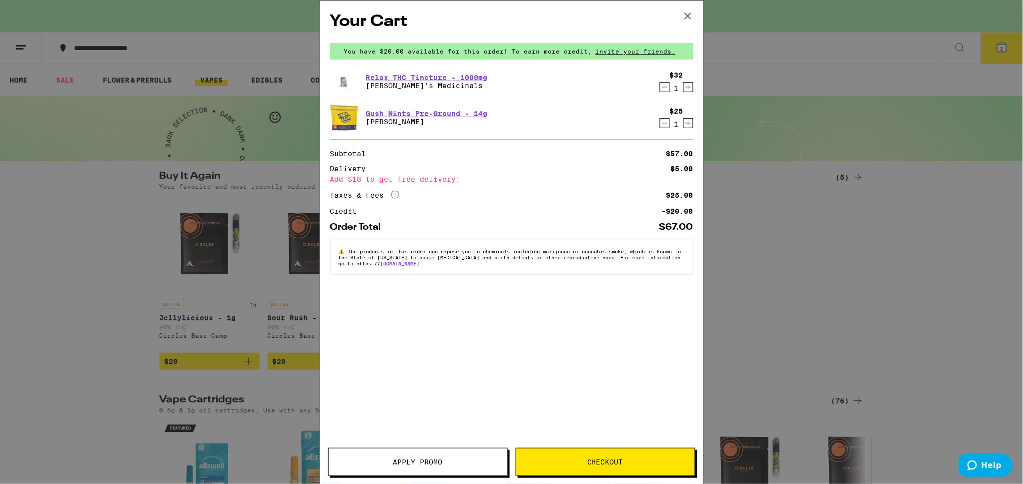
click at [689, 14] on icon at bounding box center [688, 16] width 15 height 15
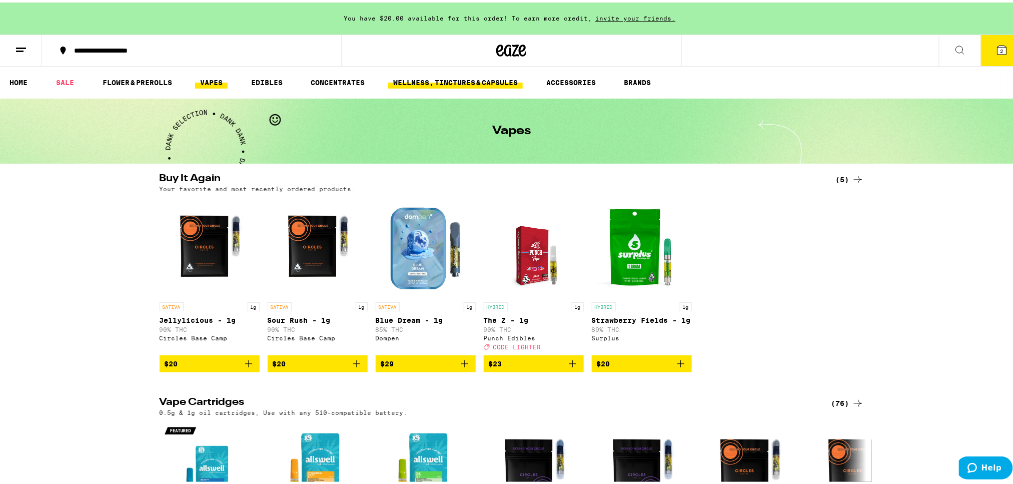
click at [452, 83] on link "WELLNESS, TINCTURES & CAPSULES" at bounding box center [455, 80] width 135 height 12
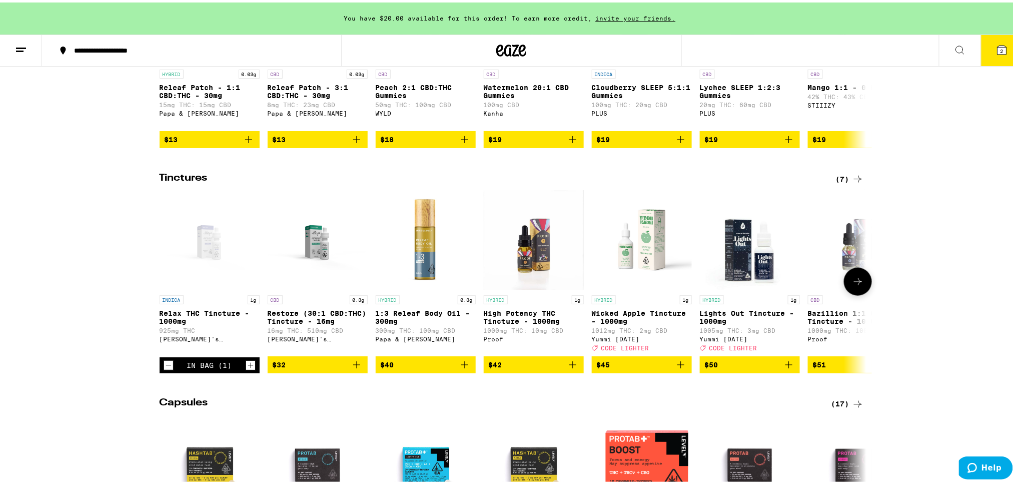
scroll to position [467, 0]
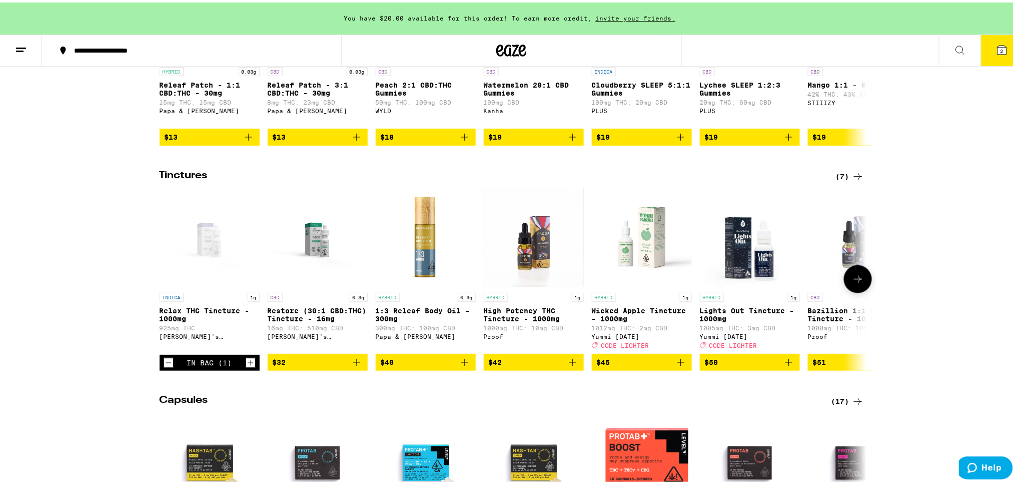
click at [164, 366] on icon "Decrement" at bounding box center [168, 360] width 9 height 12
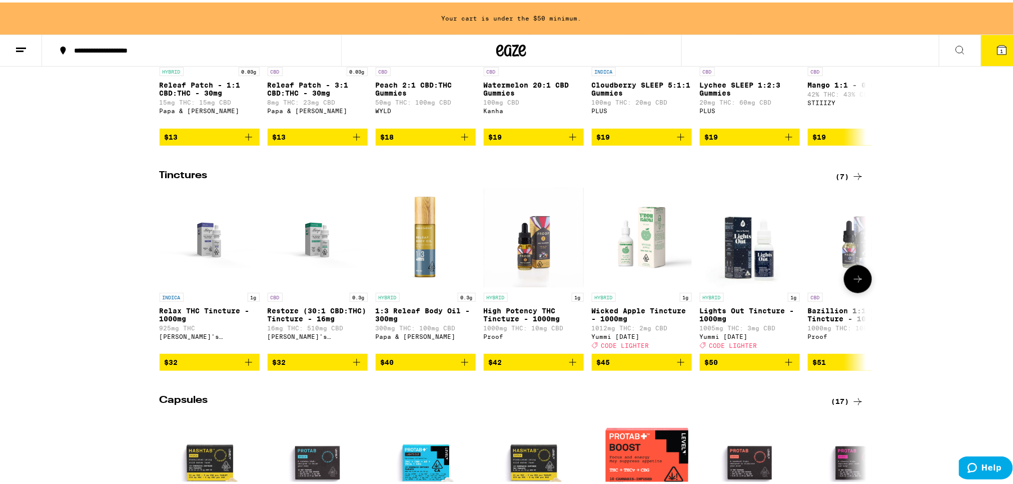
click at [858, 283] on icon at bounding box center [858, 277] width 12 height 12
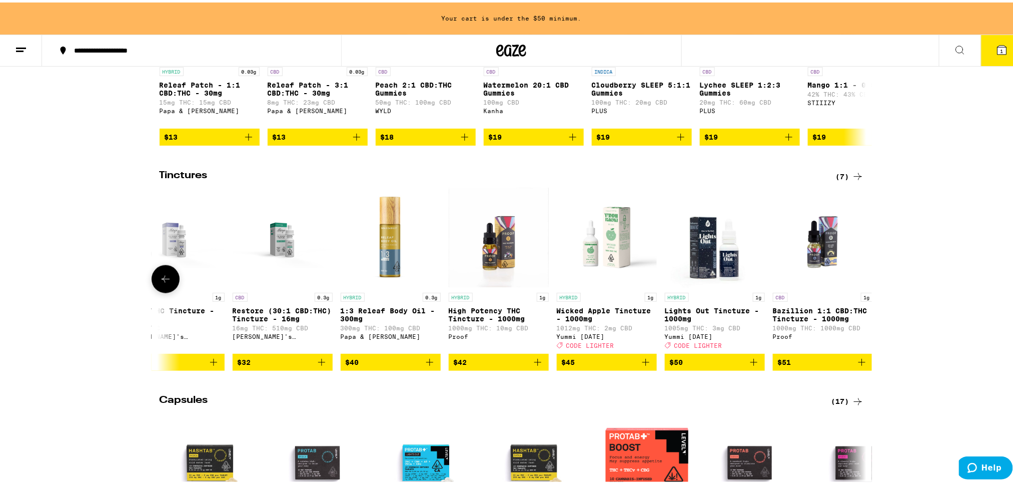
scroll to position [0, 52]
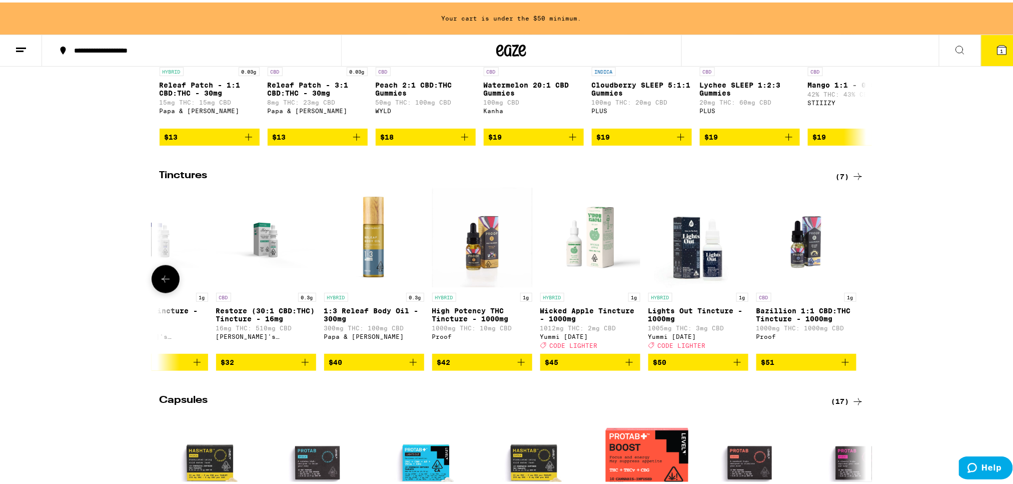
click at [162, 283] on icon at bounding box center [166, 277] width 12 height 12
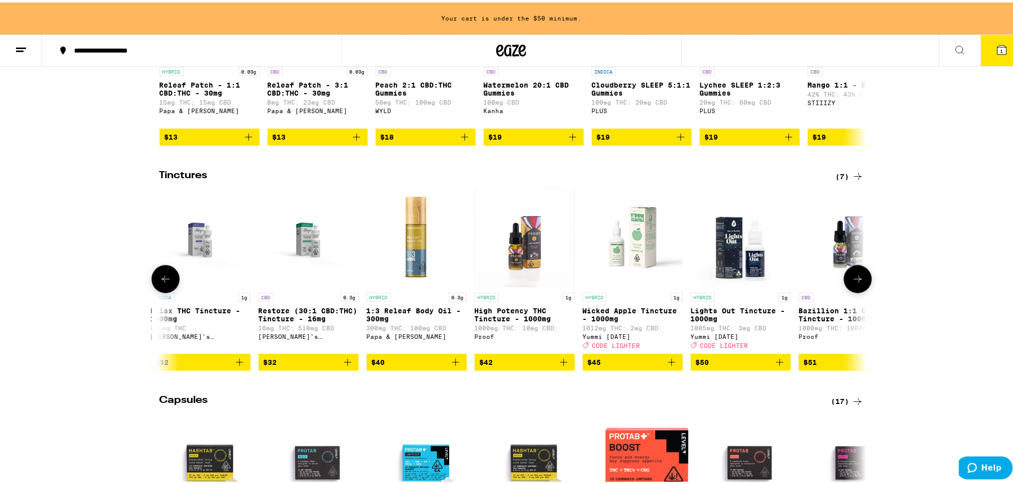
scroll to position [0, 0]
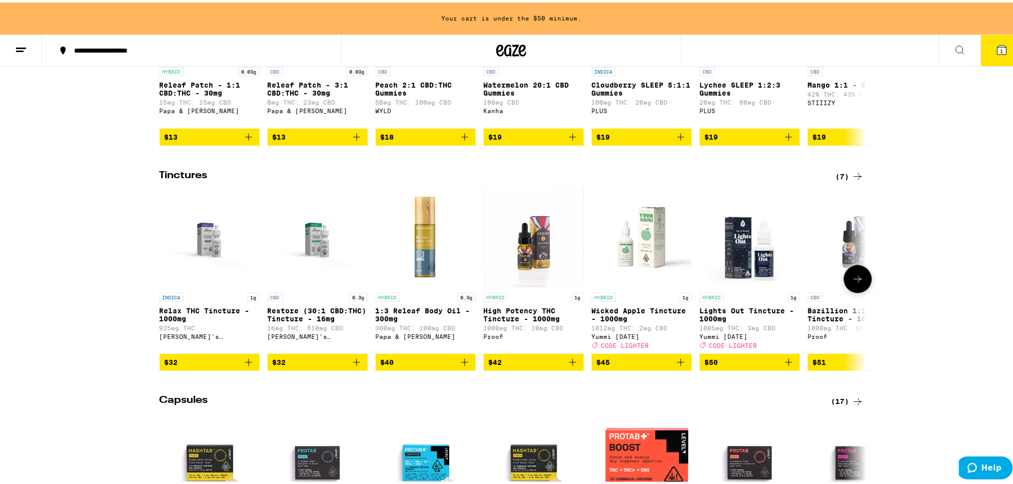
click at [245, 363] on icon "Add to bag" at bounding box center [248, 359] width 7 height 7
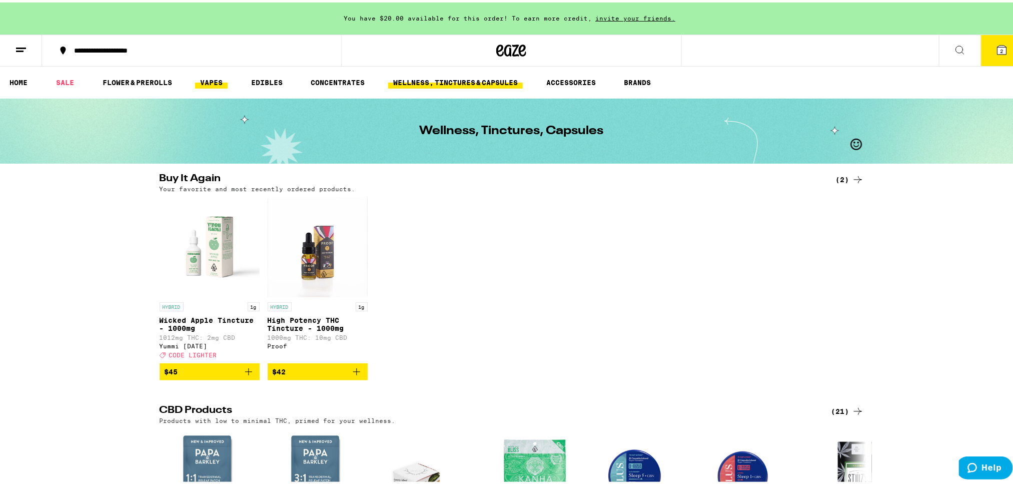
click at [217, 78] on link "VAPES" at bounding box center [211, 80] width 33 height 12
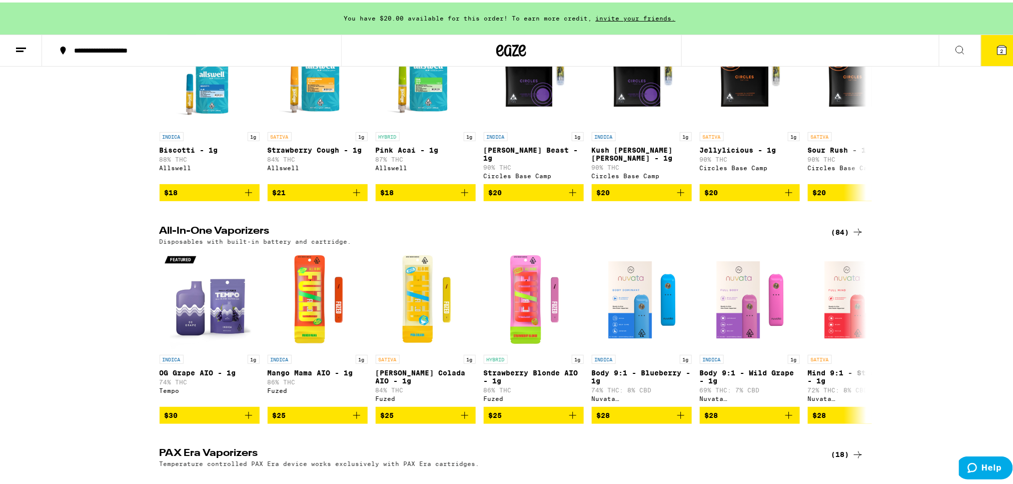
scroll to position [400, 0]
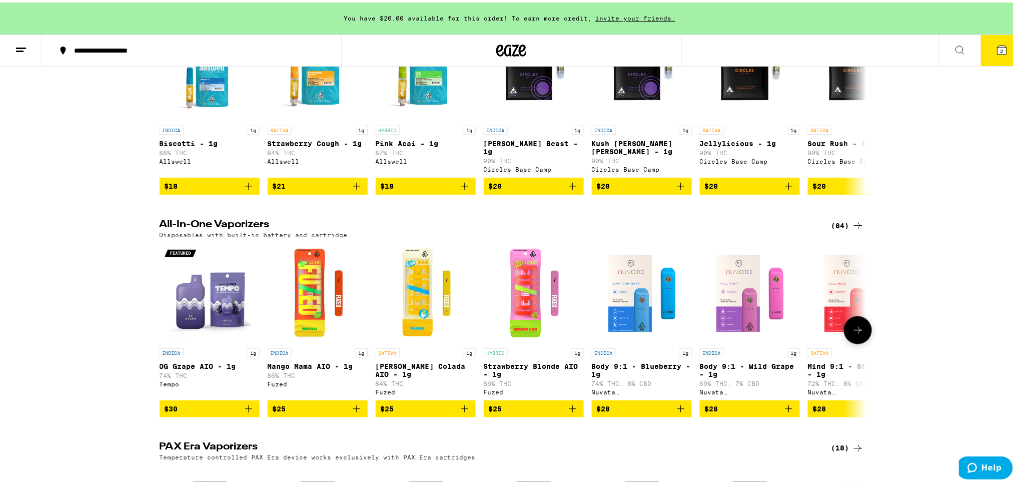
click at [567, 412] on icon "Add to bag" at bounding box center [573, 406] width 12 height 12
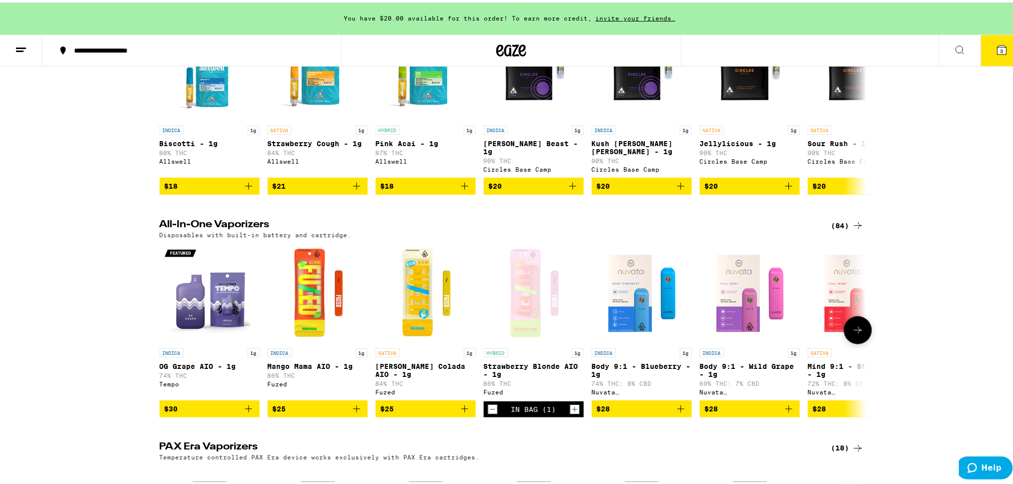
click at [464, 412] on icon "Add to bag" at bounding box center [465, 406] width 12 height 12
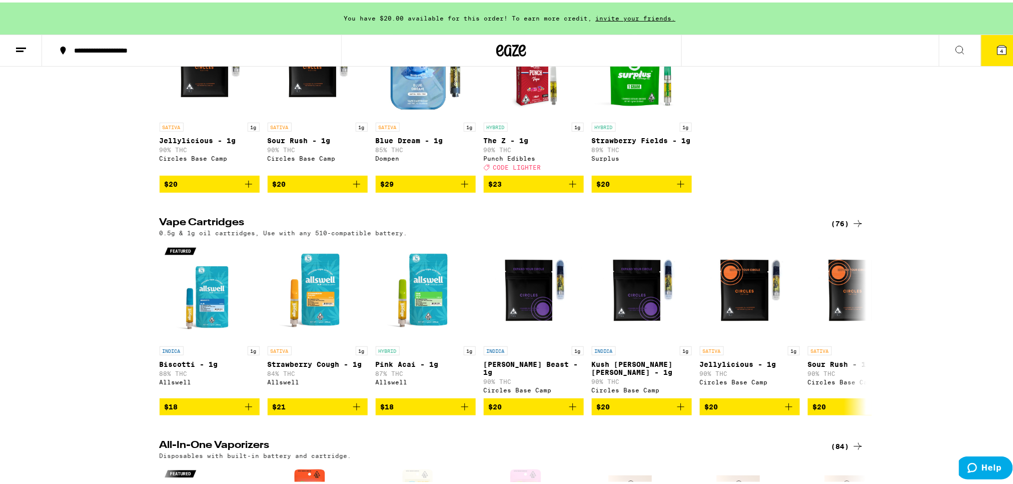
scroll to position [200, 0]
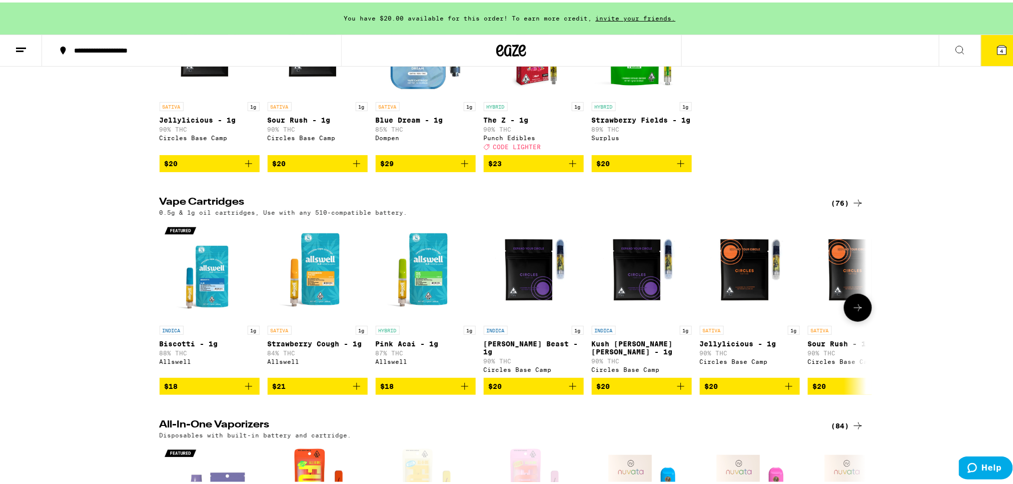
click at [846, 309] on button at bounding box center [858, 305] width 28 height 28
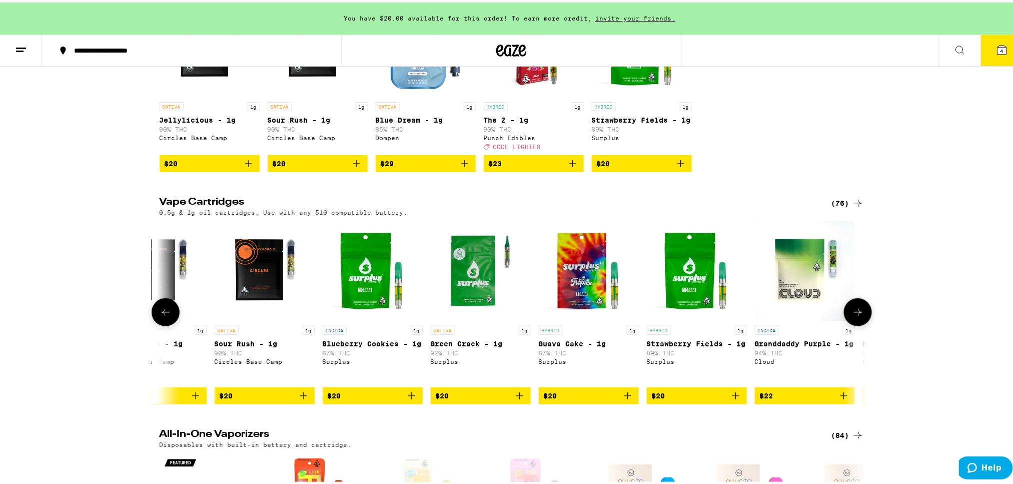
scroll to position [0, 596]
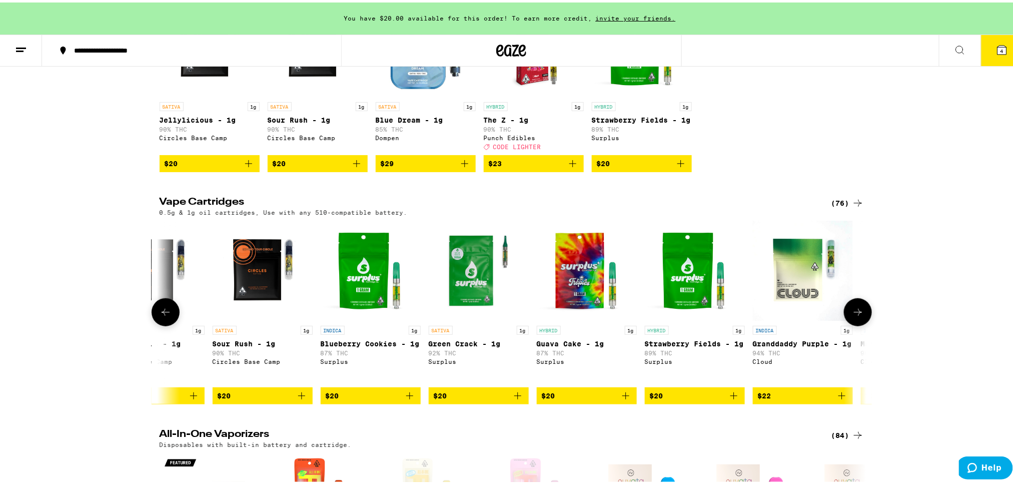
click at [846, 309] on button at bounding box center [858, 310] width 28 height 28
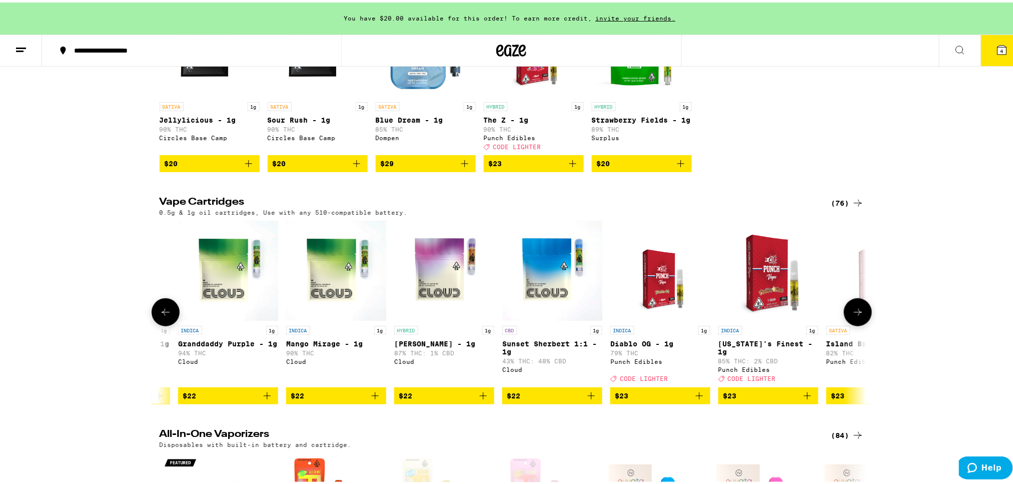
scroll to position [0, 1191]
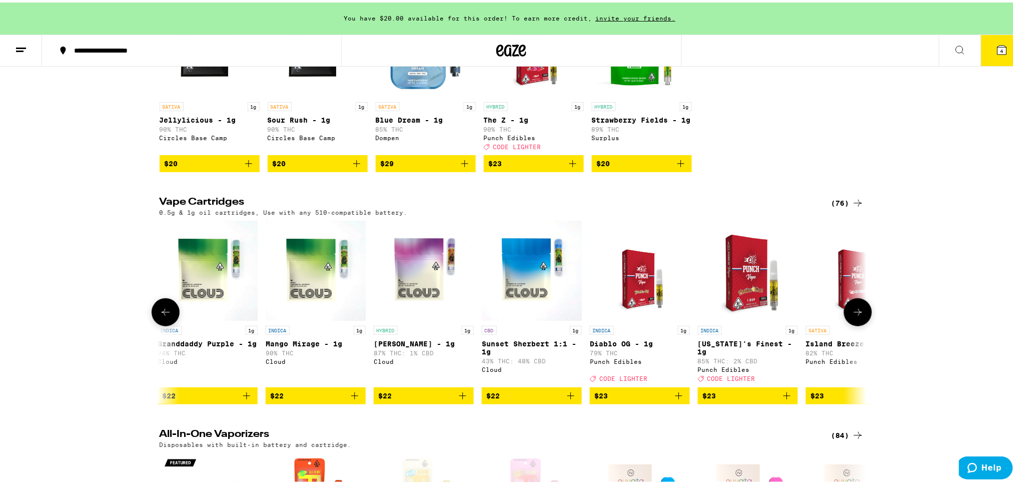
click at [846, 323] on button at bounding box center [858, 310] width 28 height 28
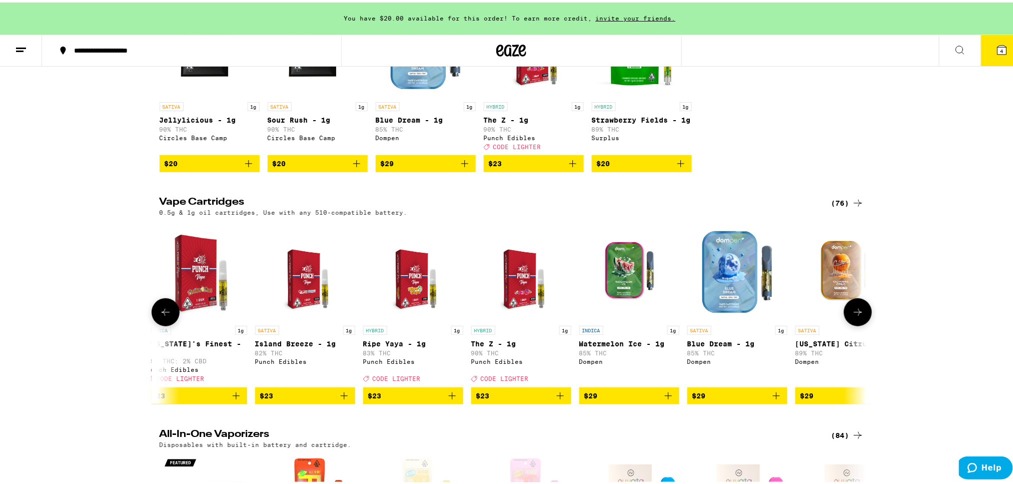
scroll to position [0, 1787]
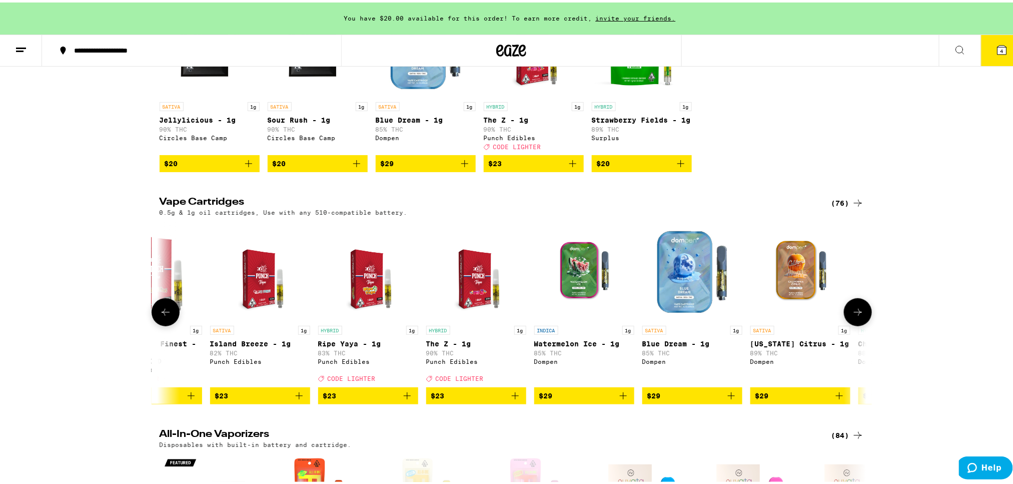
click at [846, 324] on button at bounding box center [858, 310] width 28 height 28
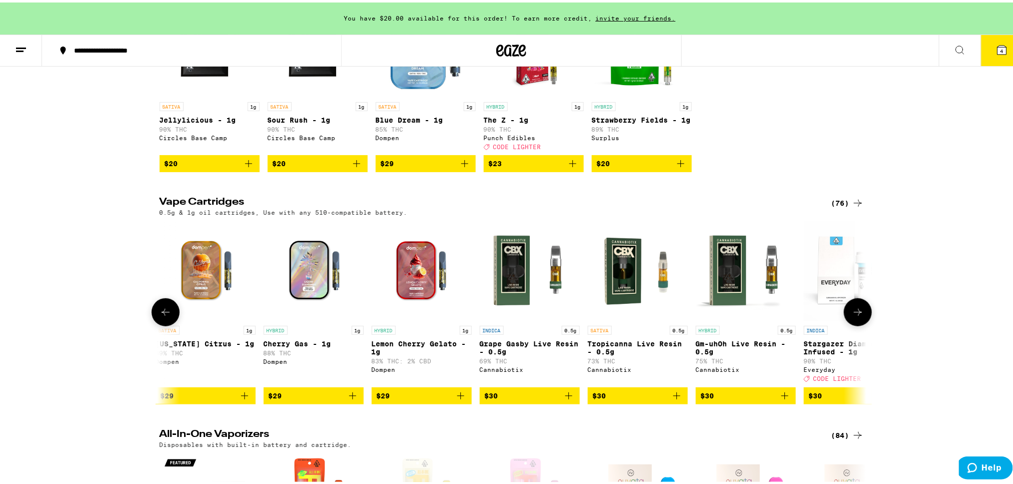
scroll to position [0, 2383]
click at [160, 316] on icon at bounding box center [166, 310] width 12 height 12
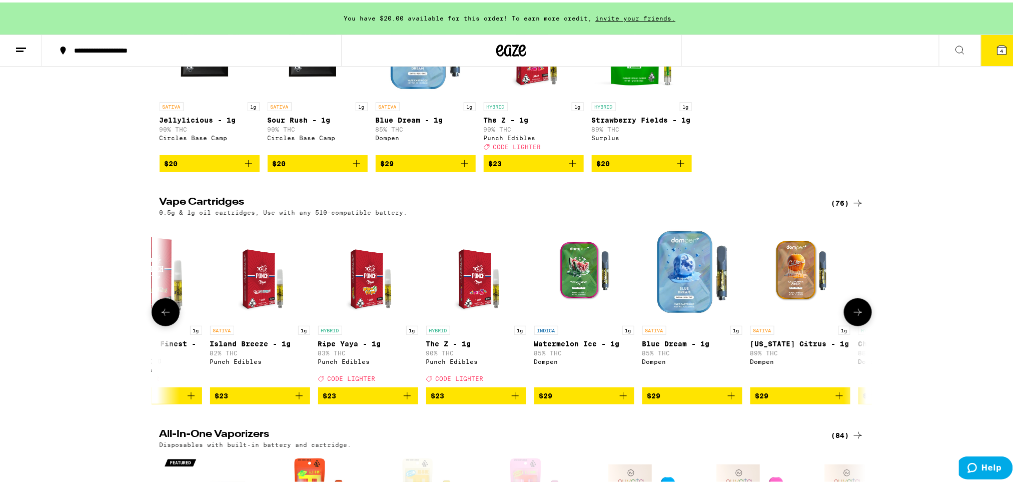
click at [160, 316] on icon at bounding box center [166, 310] width 12 height 12
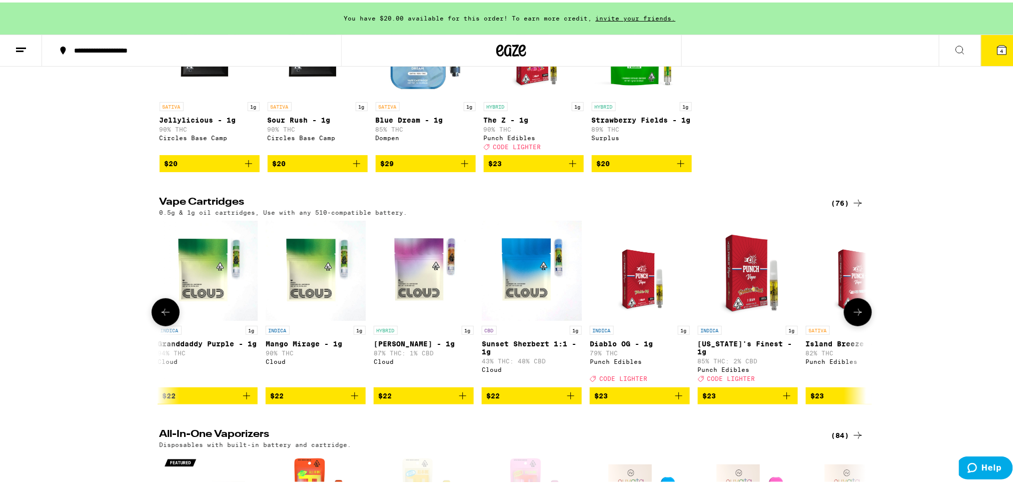
click at [160, 316] on icon at bounding box center [166, 310] width 12 height 12
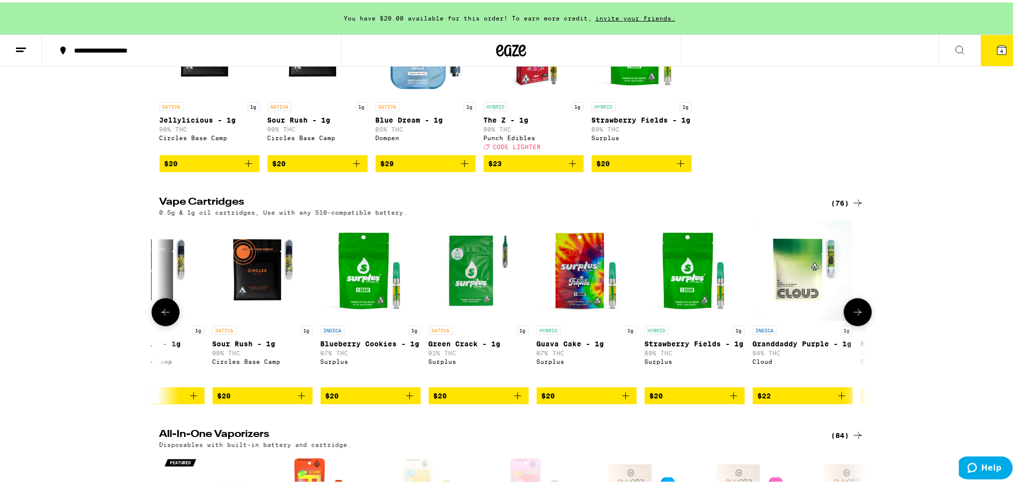
click at [161, 316] on icon at bounding box center [166, 310] width 12 height 12
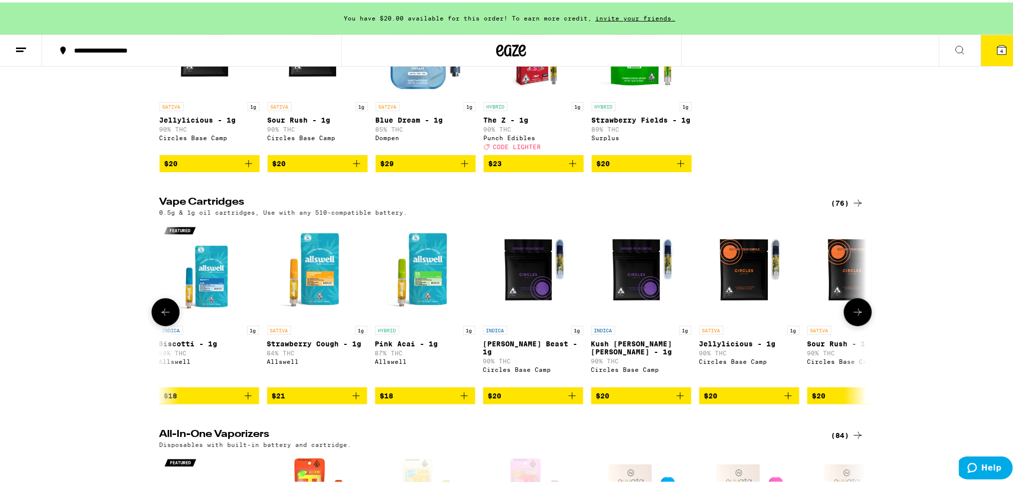
scroll to position [0, 0]
click at [459, 399] on icon "Add to bag" at bounding box center [465, 393] width 12 height 12
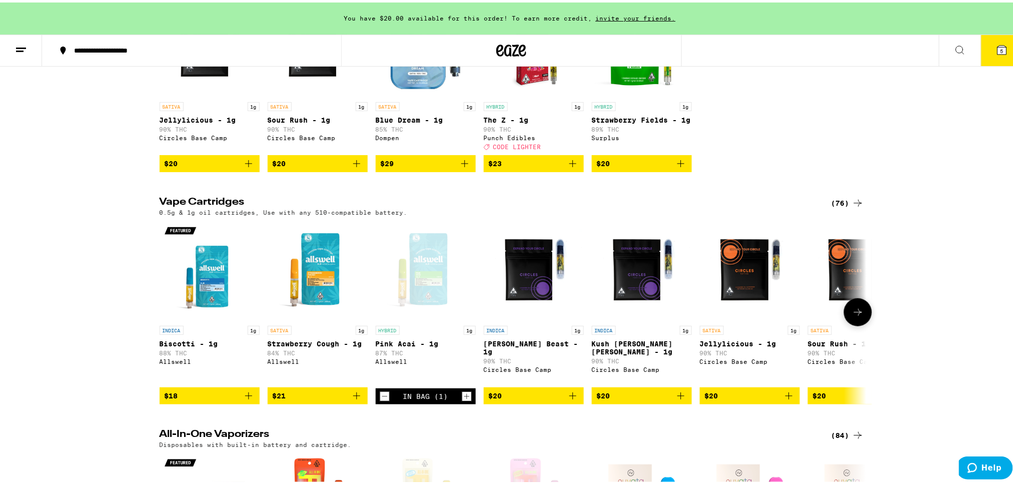
click at [244, 399] on icon "Add to bag" at bounding box center [249, 393] width 12 height 12
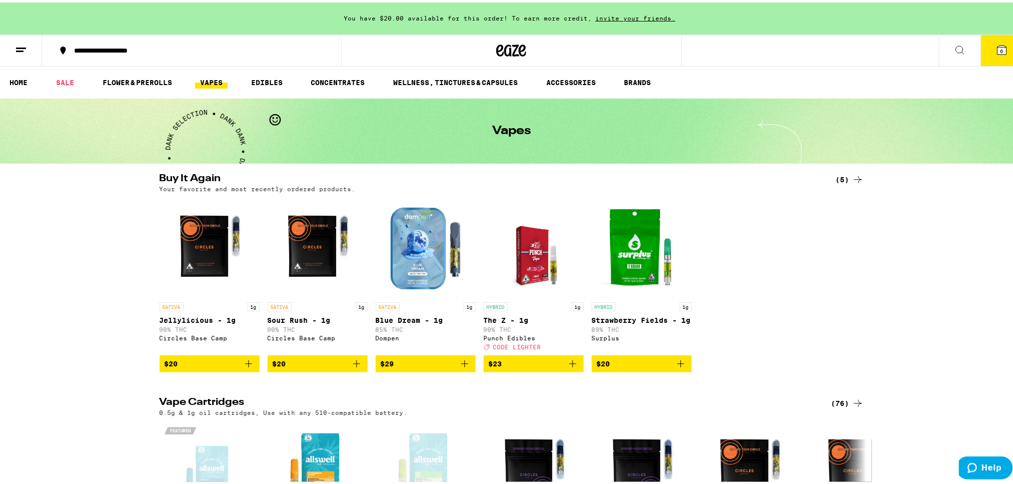
click at [999, 43] on button "6" at bounding box center [1002, 48] width 42 height 31
